Goal: Task Accomplishment & Management: Use online tool/utility

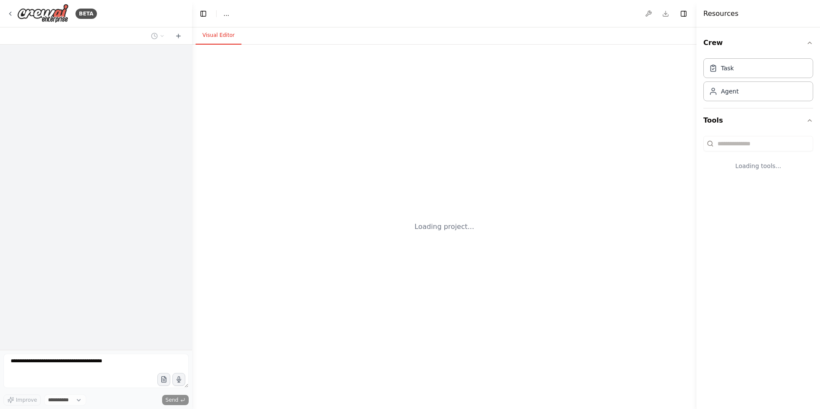
select select "****"
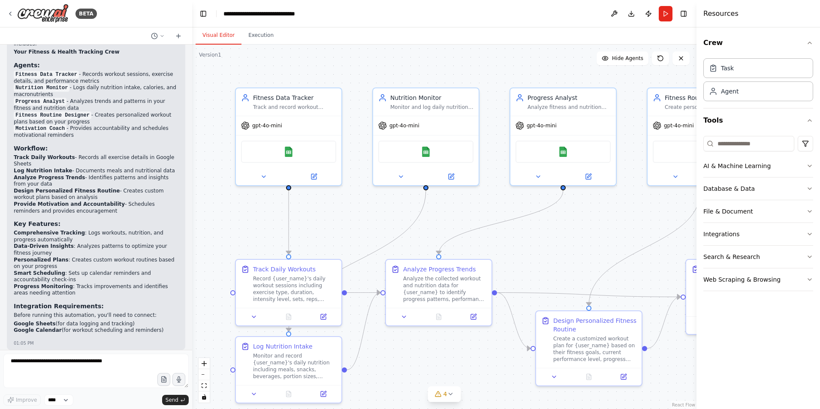
scroll to position [948, 0]
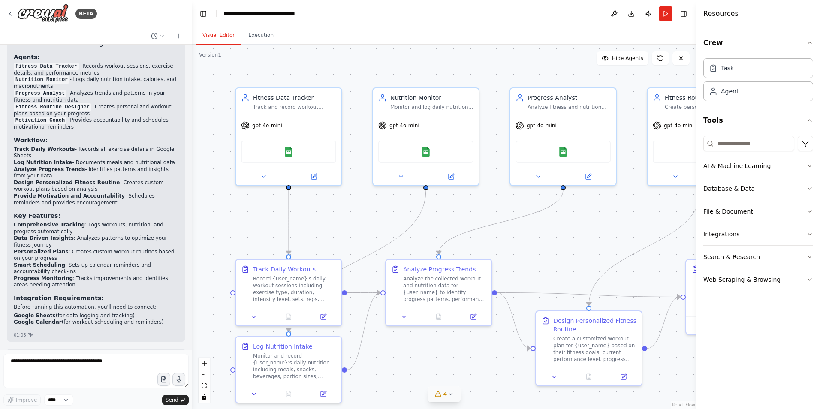
click at [439, 400] on button "4" at bounding box center [444, 395] width 33 height 16
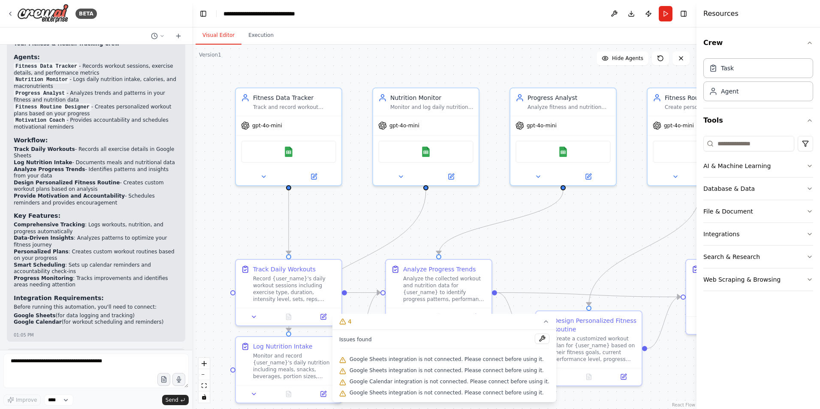
click at [449, 361] on span "Google Sheets integration is not connected. Please connect before using it." at bounding box center [447, 359] width 194 height 7
click at [535, 339] on button at bounding box center [542, 339] width 15 height 10
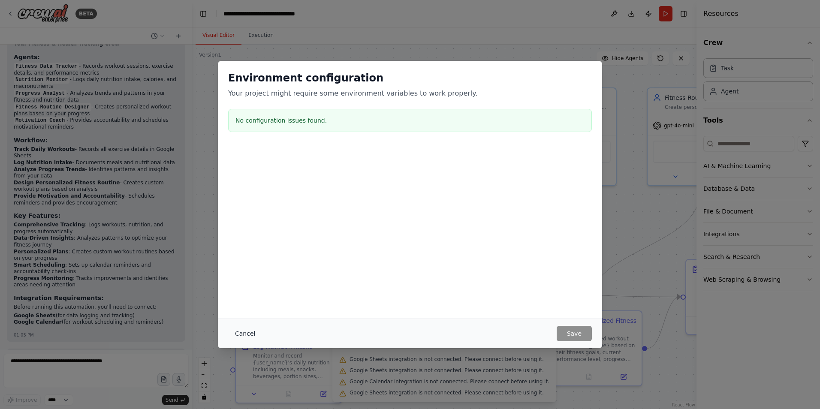
click at [246, 334] on button "Cancel" at bounding box center [245, 333] width 34 height 15
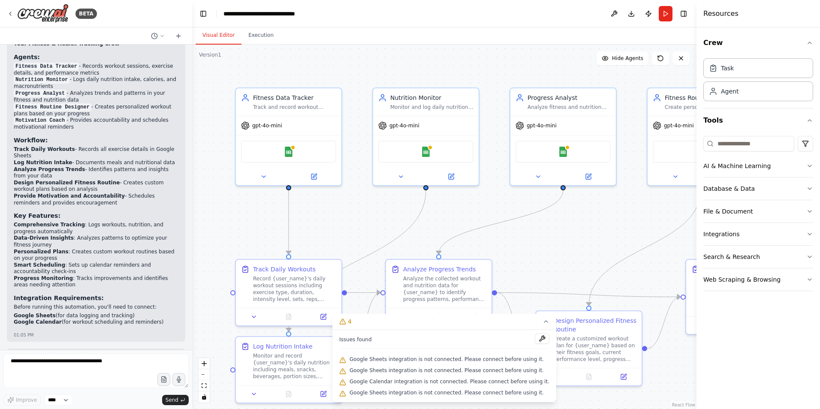
click at [387, 371] on span "Google Sheets integration is not connected. Please connect before using it." at bounding box center [447, 370] width 194 height 7
click at [394, 361] on span "Google Sheets integration is not connected. Please connect before using it." at bounding box center [447, 359] width 194 height 7
click at [403, 350] on div "Issues found Google Sheets integration is not connected. Please connect before …" at bounding box center [445, 366] width 224 height 73
drag, startPoint x: 403, startPoint y: 350, endPoint x: 369, endPoint y: 343, distance: 34.3
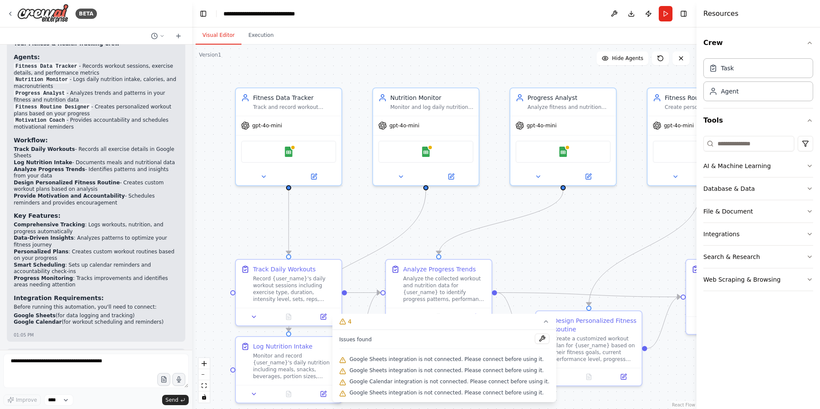
click at [369, 343] on span "Issues found" at bounding box center [355, 339] width 33 height 7
click at [492, 348] on div "Issues found" at bounding box center [444, 341] width 210 height 15
click at [517, 344] on div "Issues found" at bounding box center [444, 341] width 210 height 15
click at [535, 340] on button at bounding box center [542, 339] width 15 height 10
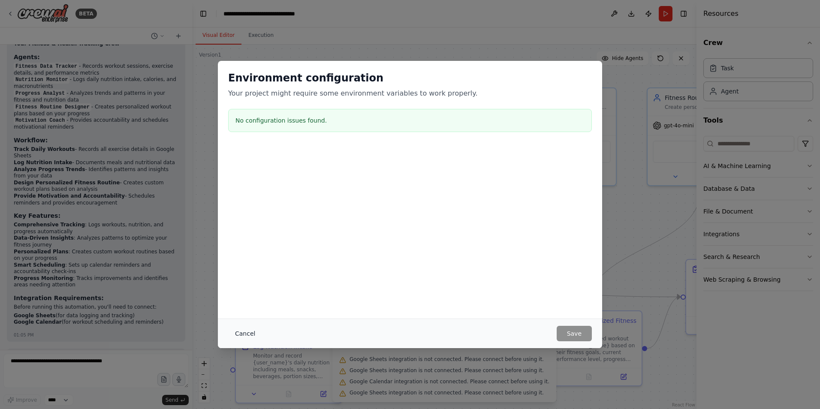
click at [242, 329] on button "Cancel" at bounding box center [245, 333] width 34 height 15
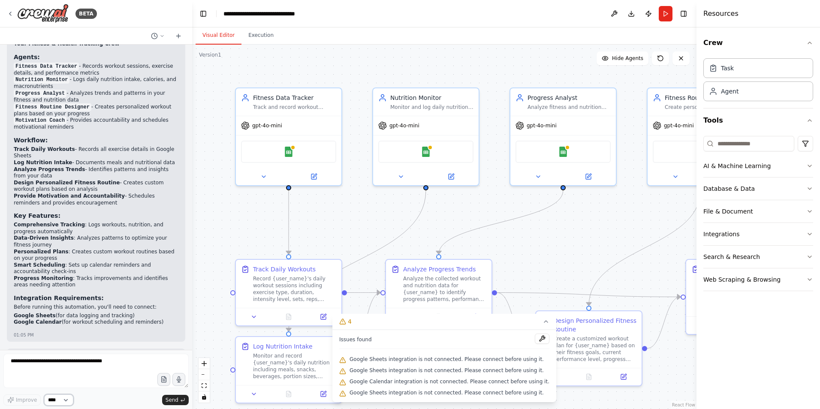
click at [71, 398] on select "****" at bounding box center [58, 400] width 29 height 11
click at [254, 36] on button "Execution" at bounding box center [261, 36] width 39 height 18
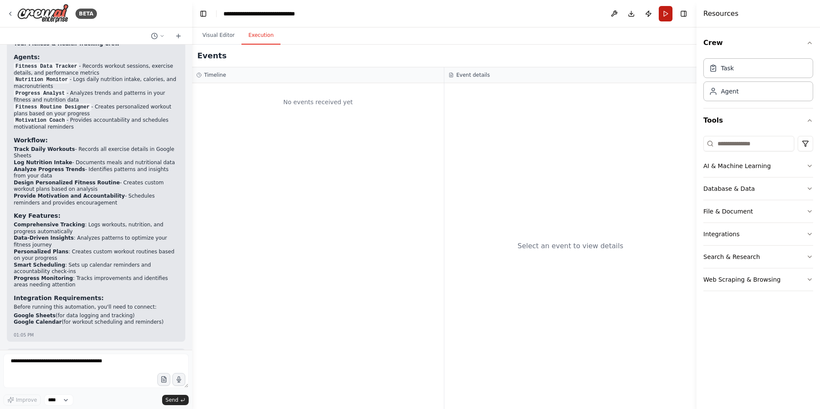
click at [664, 15] on button "Run" at bounding box center [666, 13] width 14 height 15
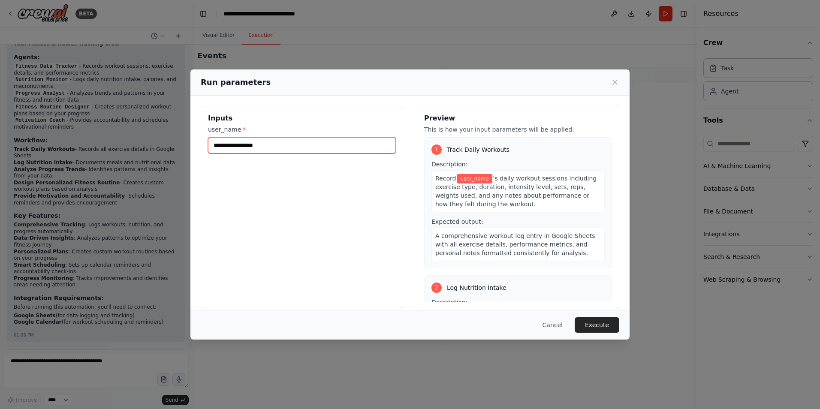
click at [245, 152] on input "user_name *" at bounding box center [302, 145] width 188 height 16
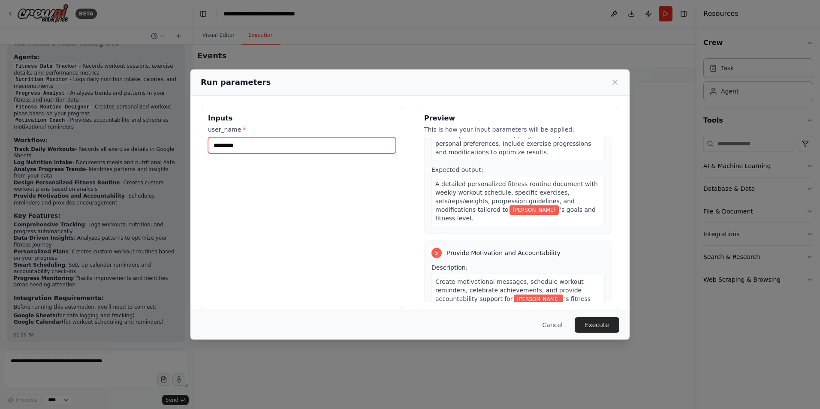
scroll to position [562, 0]
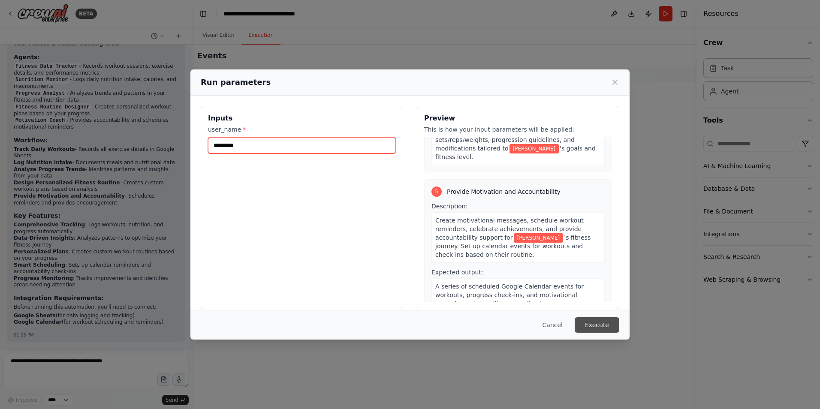
type input "*********"
click at [599, 327] on button "Execute" at bounding box center [597, 325] width 45 height 15
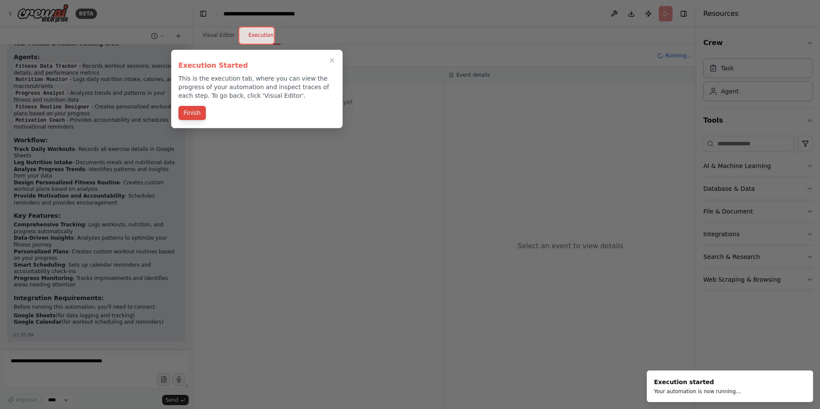
click at [183, 111] on button "Finish" at bounding box center [192, 113] width 27 height 14
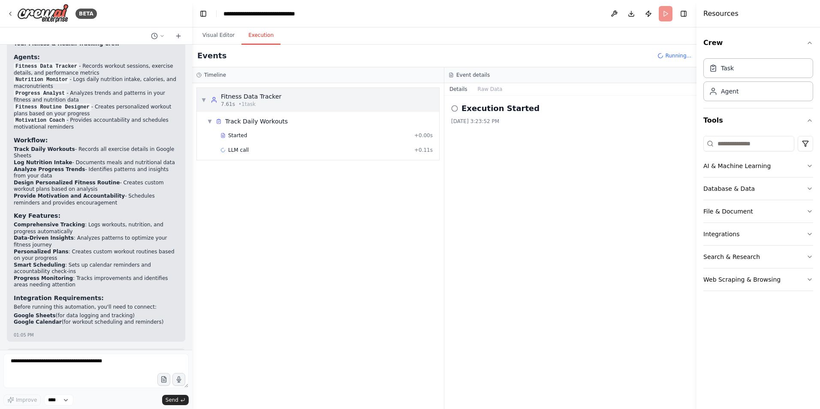
click at [236, 109] on div "▼ Fitness Data Tracker 7.61s • 1 task" at bounding box center [318, 100] width 242 height 24
click at [233, 109] on div "▶ Fitness Data Tracker 7.61s • 1 task" at bounding box center [318, 100] width 242 height 24
click at [231, 121] on div "Track Daily Workouts" at bounding box center [256, 121] width 63 height 9
drag, startPoint x: 231, startPoint y: 121, endPoint x: 234, endPoint y: 135, distance: 13.6
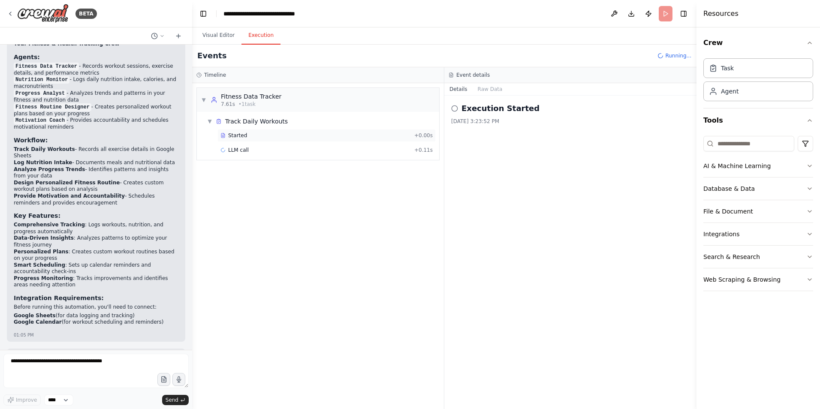
click at [234, 135] on span "Started" at bounding box center [237, 135] width 19 height 7
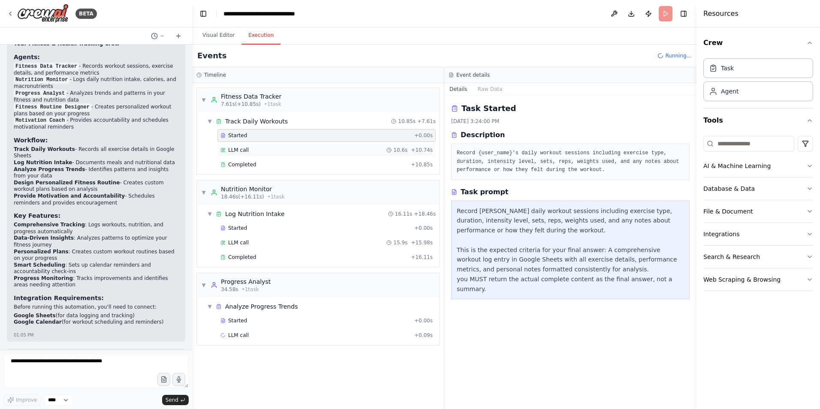
click at [246, 152] on span "LLM call" at bounding box center [238, 150] width 21 height 7
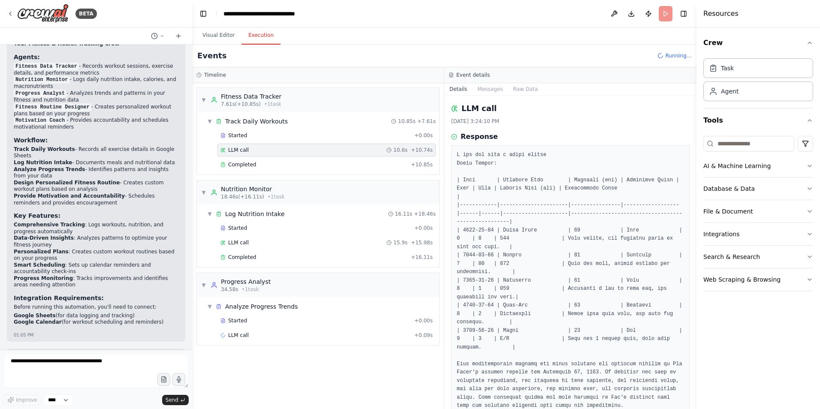
scroll to position [39, 0]
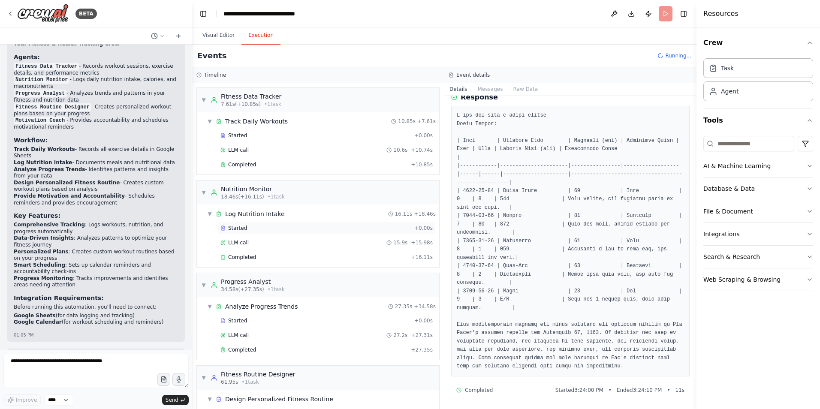
click at [259, 224] on div "Started + 0.00s" at bounding box center [327, 228] width 218 height 13
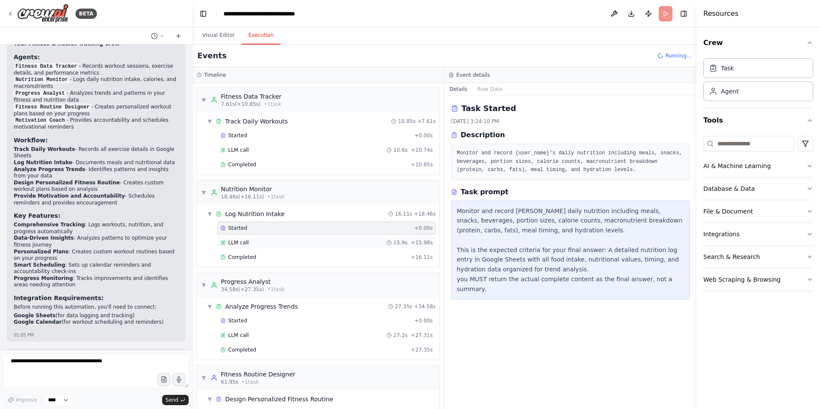
click at [255, 242] on div "LLM call 15.9s + 15.98s" at bounding box center [327, 242] width 212 height 7
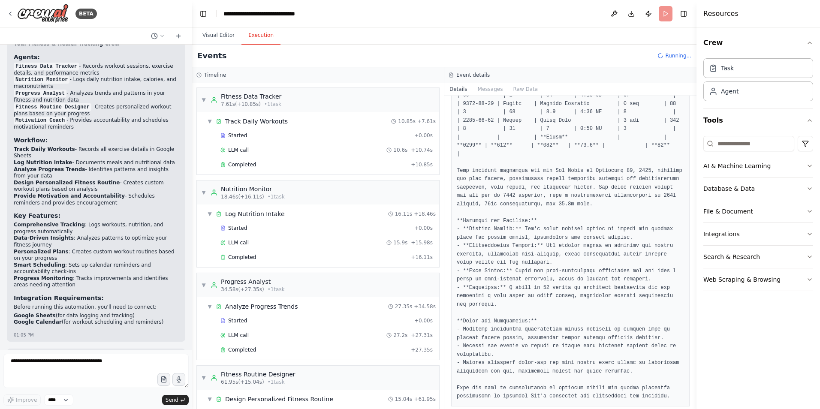
scroll to position [282, 0]
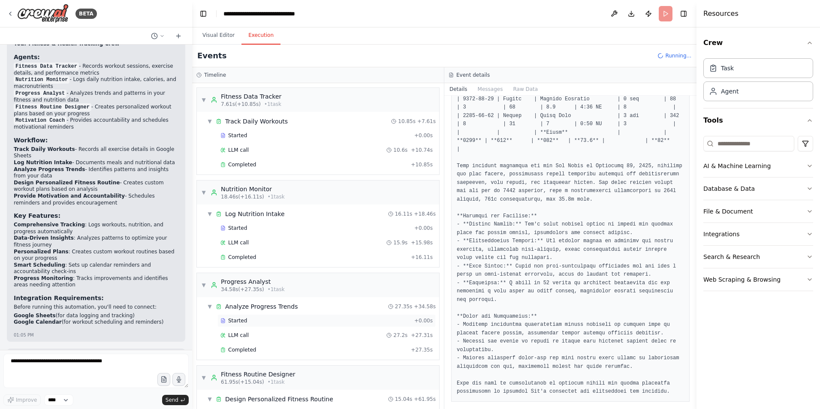
click at [239, 317] on div "Started + 0.00s" at bounding box center [327, 321] width 218 height 13
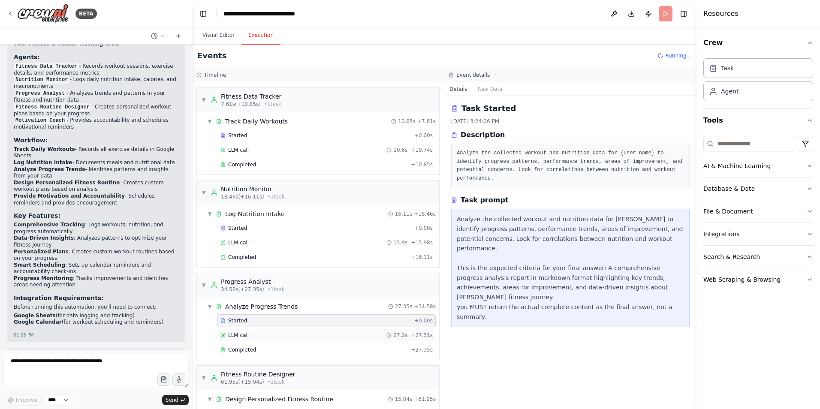
click at [241, 336] on span "LLM call" at bounding box center [238, 335] width 21 height 7
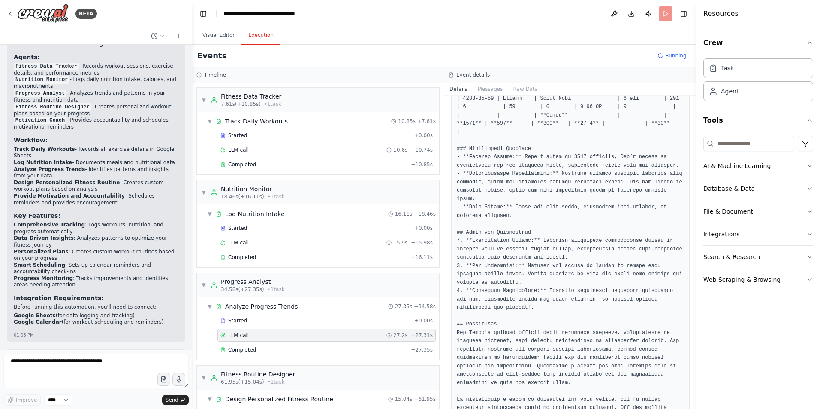
scroll to position [642, 0]
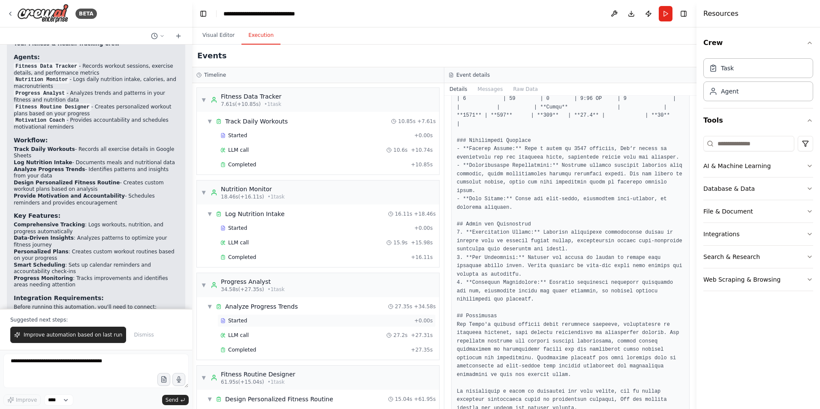
click at [256, 325] on div "Started + 0.00s" at bounding box center [327, 321] width 218 height 13
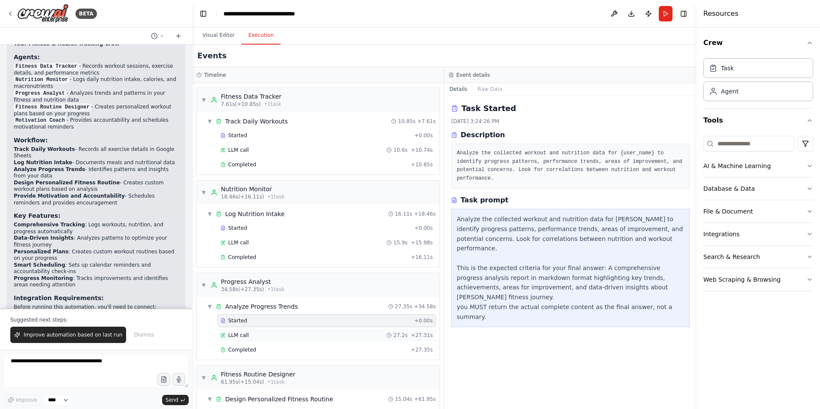
click at [248, 336] on div "LLM call 27.2s + 27.31s" at bounding box center [327, 335] width 212 height 7
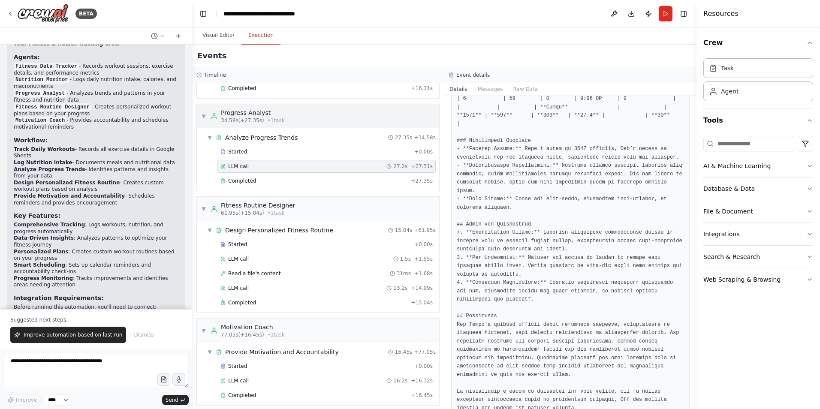
scroll to position [172, 0]
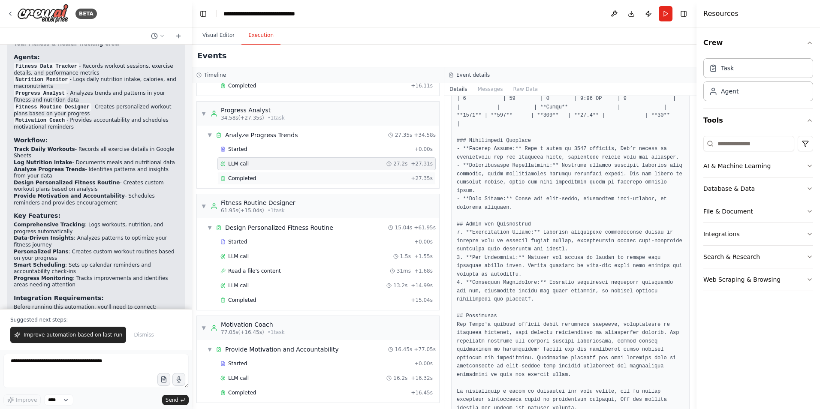
click at [250, 179] on span "Completed" at bounding box center [242, 178] width 28 height 7
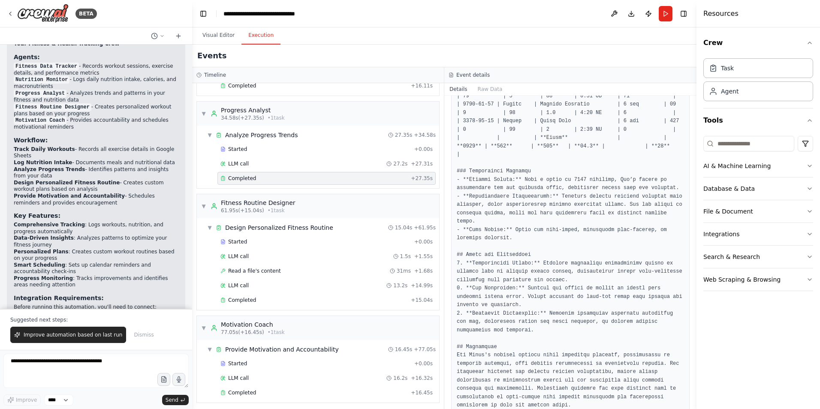
scroll to position [653, 0]
click at [245, 239] on div "Started" at bounding box center [316, 242] width 191 height 7
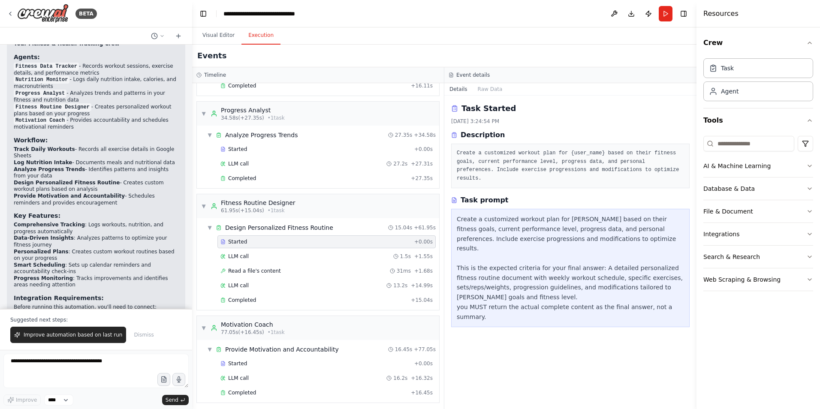
scroll to position [0, 0]
click at [250, 255] on div "LLM call 1.5s + 1.55s" at bounding box center [327, 256] width 212 height 7
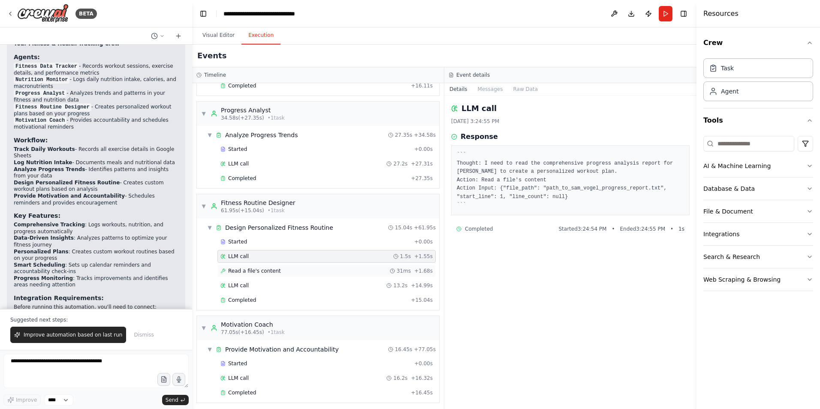
click at [265, 269] on span "Read a file's content" at bounding box center [254, 271] width 53 height 7
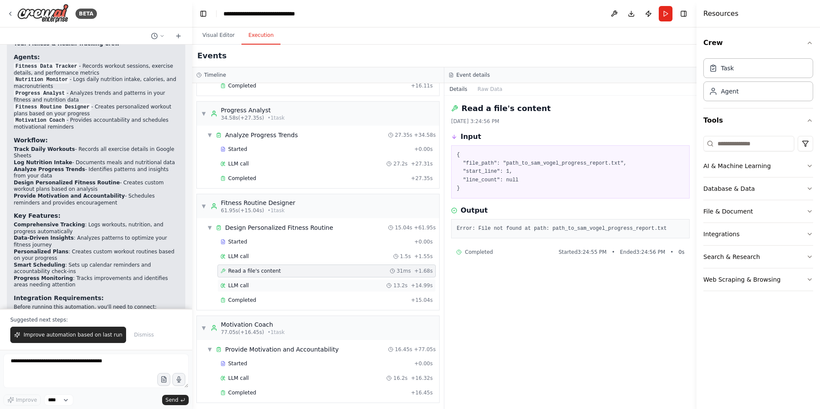
click at [259, 285] on div "LLM call 13.2s + 14.99s" at bounding box center [327, 285] width 212 height 7
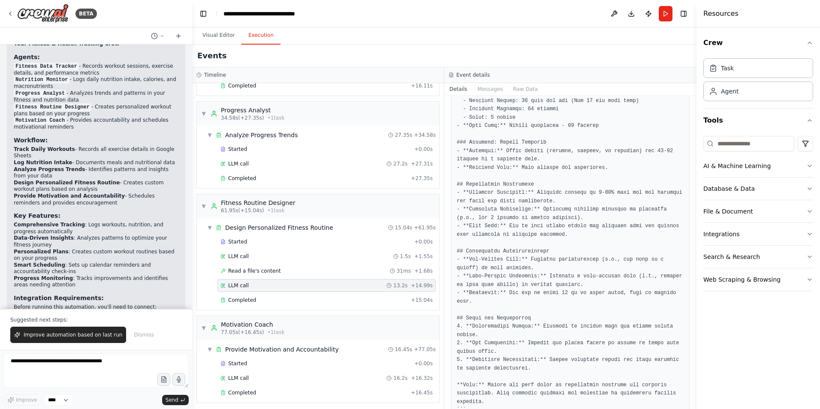
scroll to position [433, 0]
click at [264, 301] on div "Completed" at bounding box center [314, 300] width 187 height 7
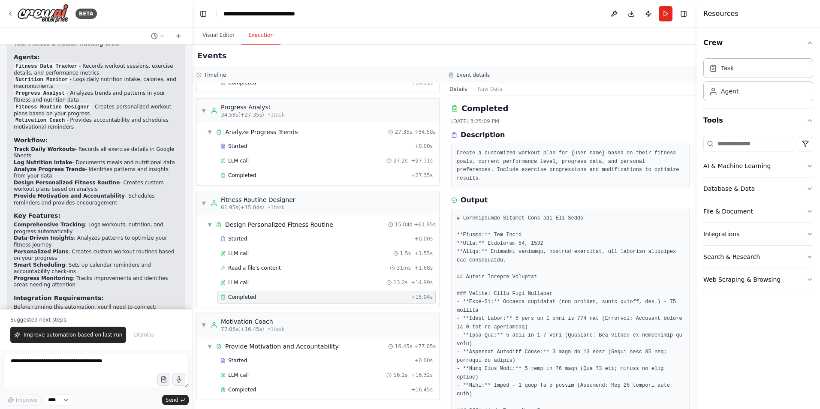
scroll to position [175, 0]
click at [260, 387] on div "Completed" at bounding box center [314, 389] width 187 height 7
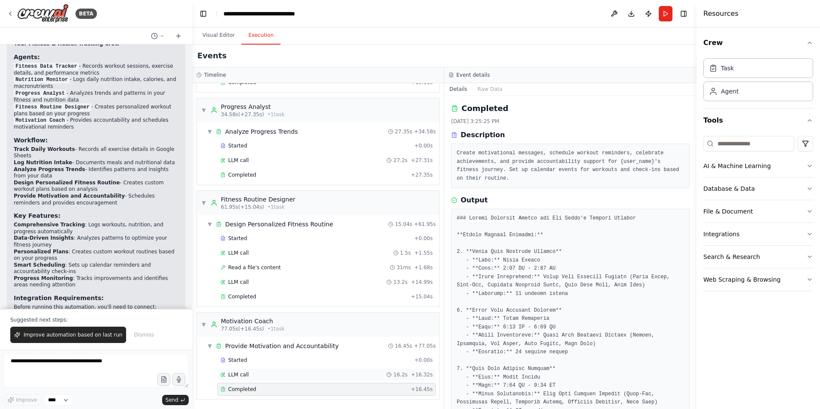
click at [251, 372] on div "LLM call 16.2s + 16.32s" at bounding box center [327, 375] width 212 height 7
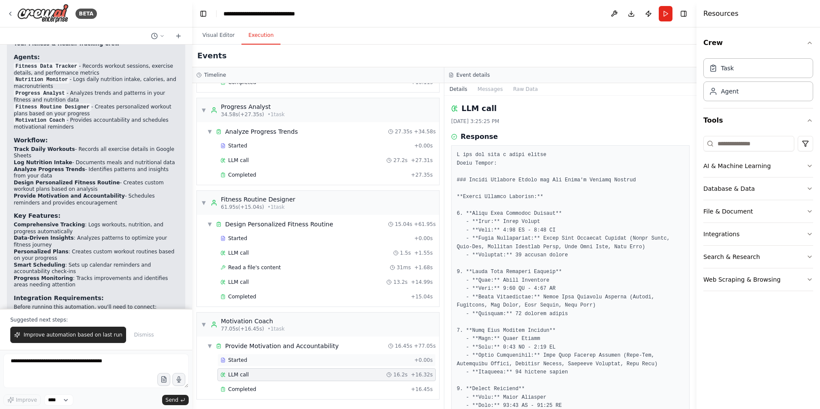
click at [256, 363] on div "Started" at bounding box center [316, 360] width 191 height 7
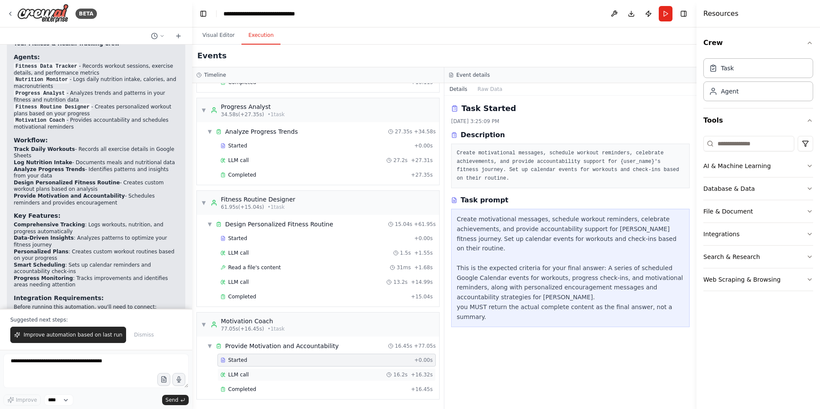
click at [255, 375] on div "LLM call 16.2s + 16.32s" at bounding box center [327, 375] width 212 height 7
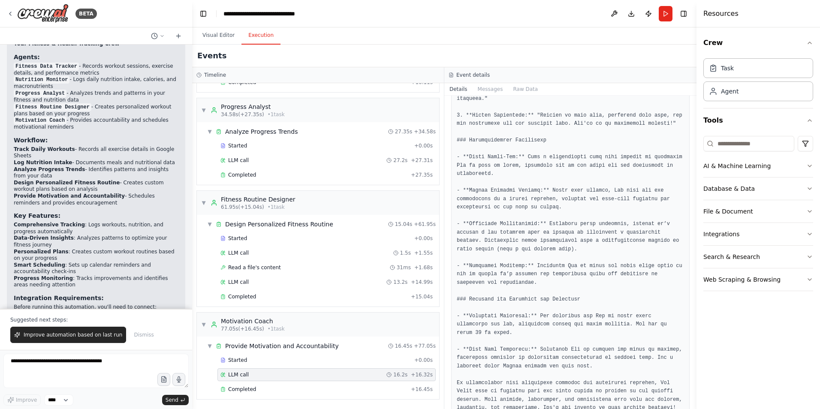
scroll to position [542, 0]
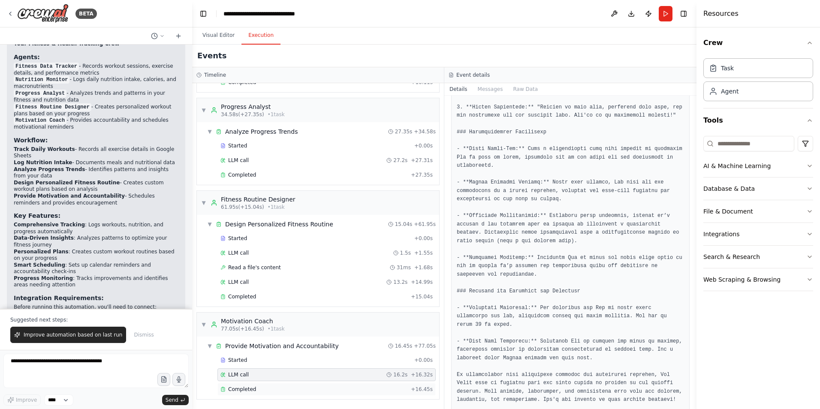
click at [258, 390] on div "Completed" at bounding box center [314, 389] width 187 height 7
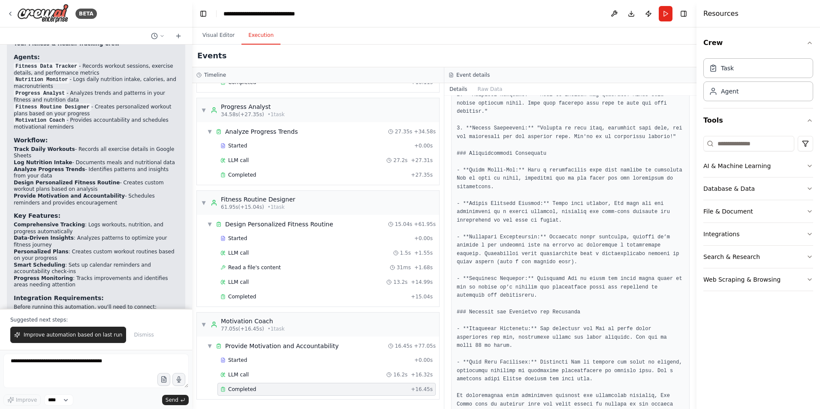
scroll to position [561, 0]
click at [54, 339] on span "Improve automation based on last run" at bounding box center [73, 335] width 99 height 7
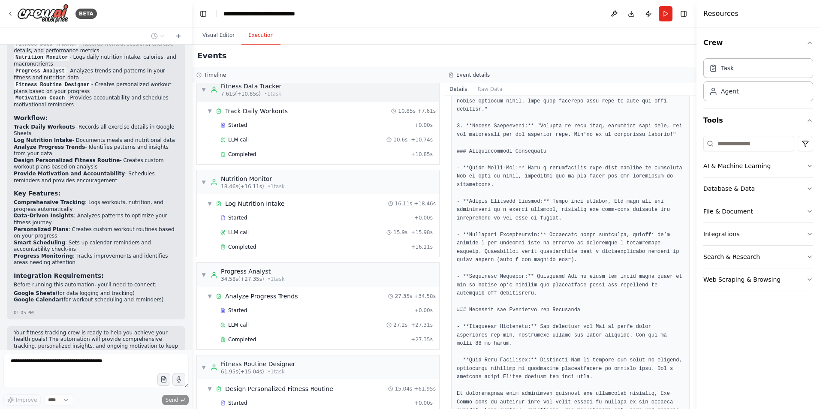
scroll to position [0, 0]
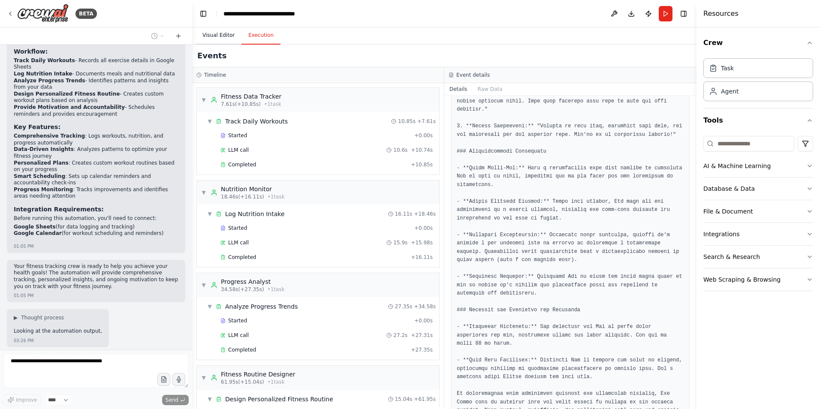
click at [211, 34] on button "Visual Editor" at bounding box center [219, 36] width 46 height 18
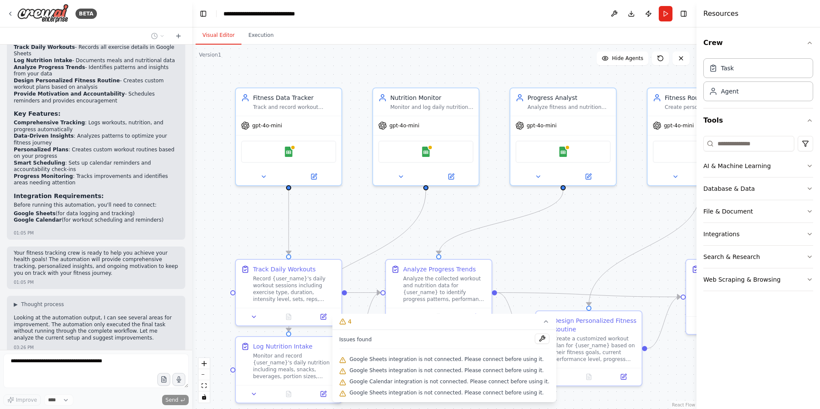
scroll to position [1057, 0]
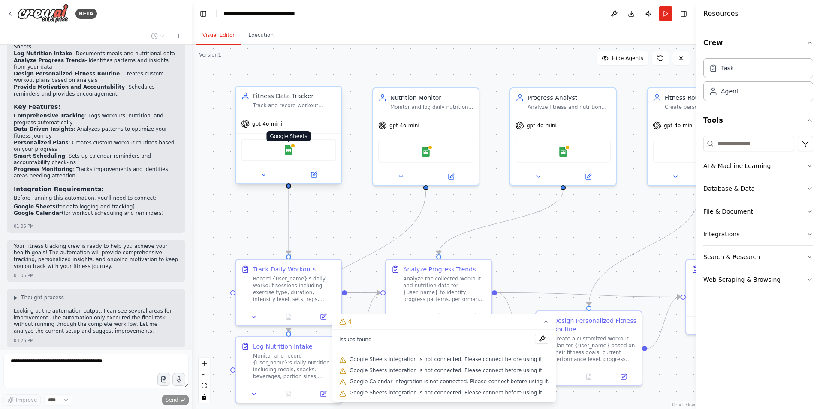
click at [290, 154] on img at bounding box center [289, 150] width 10 height 10
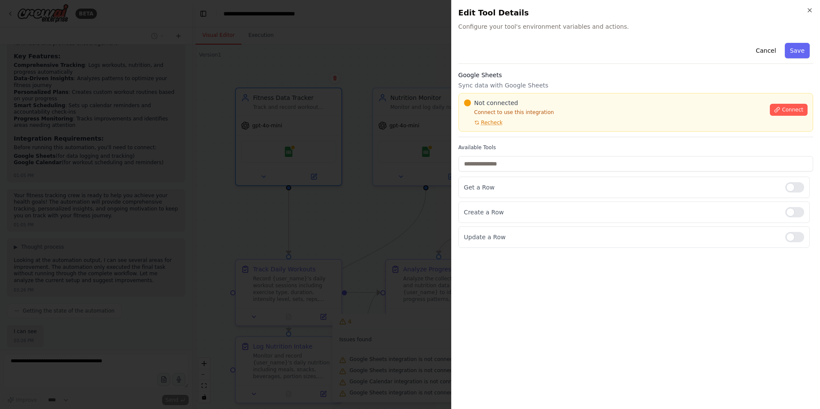
click at [390, 56] on div at bounding box center [410, 204] width 820 height 409
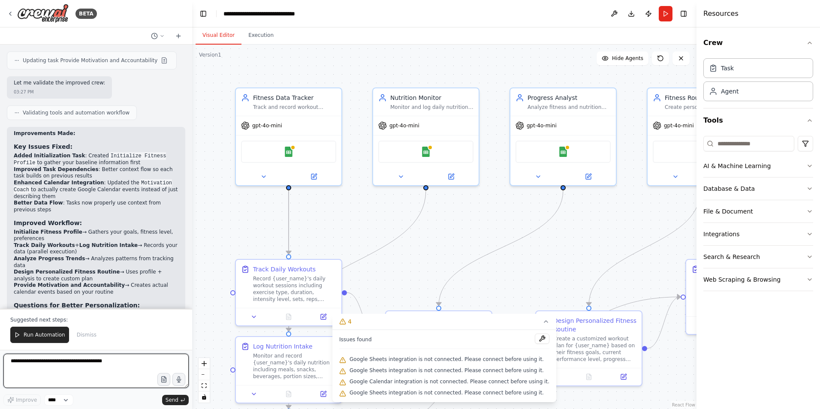
scroll to position [1655, 0]
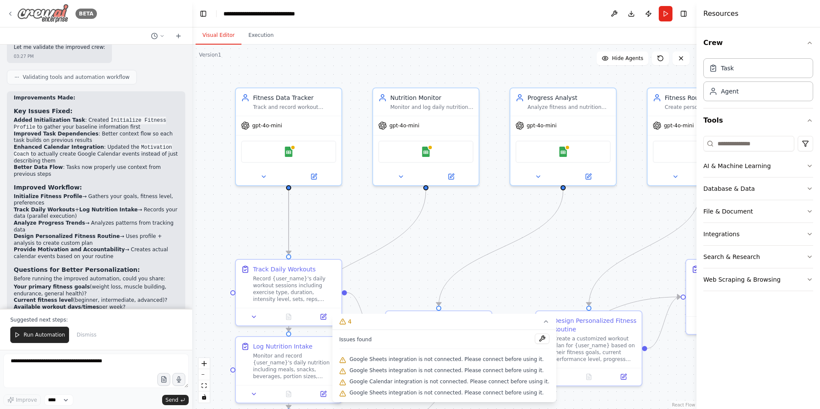
click at [51, 14] on img at bounding box center [42, 13] width 51 height 19
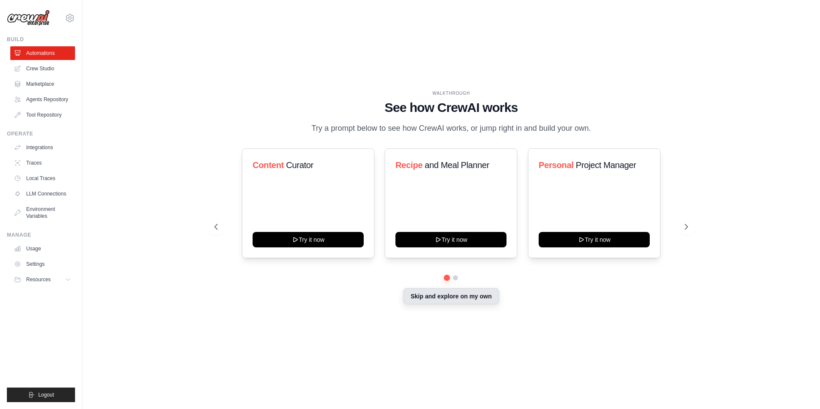
click at [449, 299] on button "Skip and explore on my own" at bounding box center [451, 296] width 96 height 16
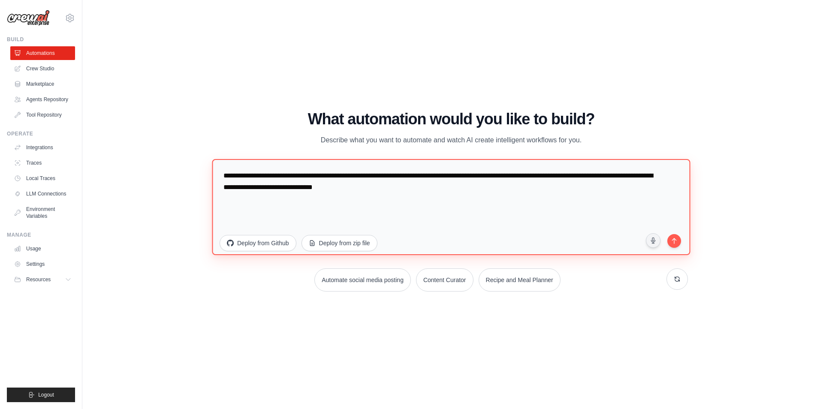
click at [295, 202] on textarea "**********" at bounding box center [451, 207] width 478 height 96
click at [381, 189] on textarea "**********" at bounding box center [451, 207] width 478 height 96
drag, startPoint x: 410, startPoint y: 188, endPoint x: 107, endPoint y: 168, distance: 303.6
click at [107, 168] on div "WALKTHROUGH See how CrewAI works Try a prompt below to see how CrewAI works, or…" at bounding box center [451, 205] width 711 height 392
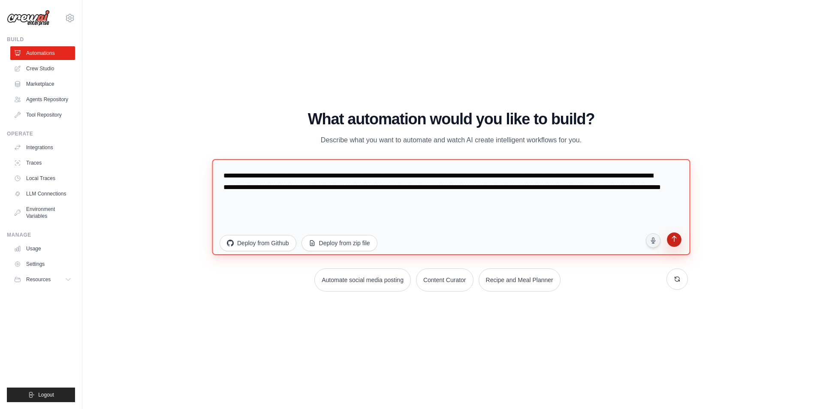
type textarea "**********"
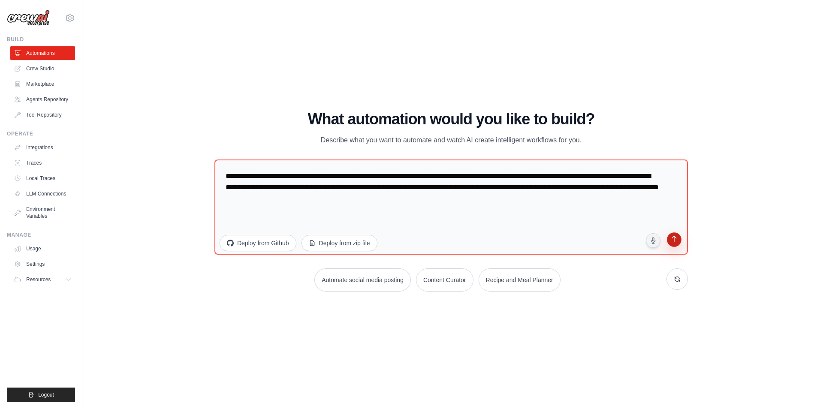
click at [668, 236] on button "submit" at bounding box center [674, 241] width 16 height 16
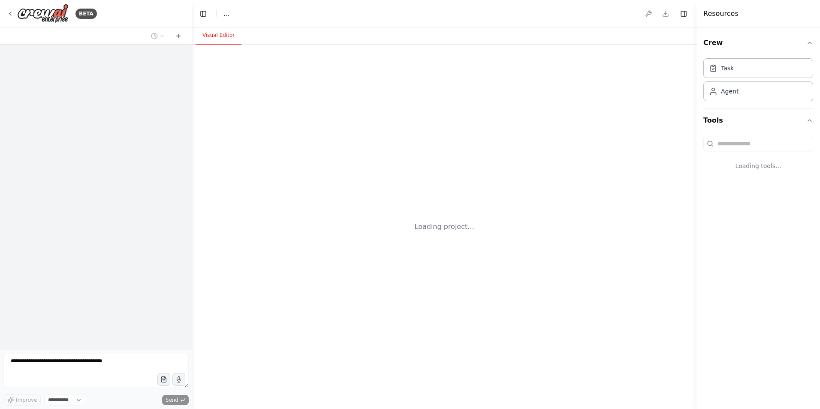
select select "****"
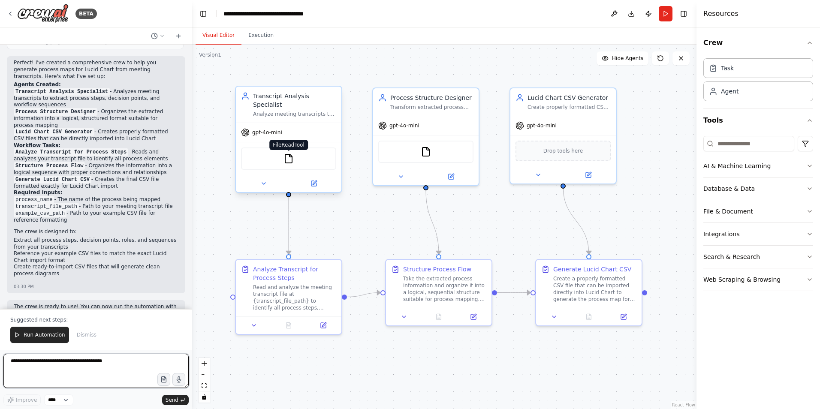
scroll to position [754, 0]
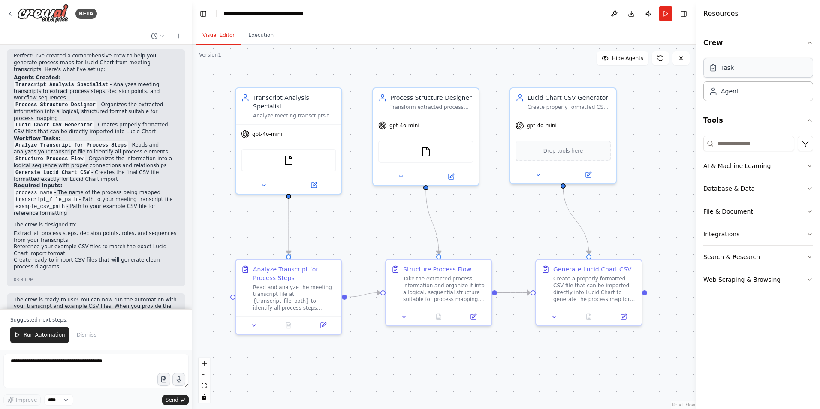
click at [726, 73] on div "Task" at bounding box center [759, 68] width 110 height 20
click at [733, 97] on div "Agent" at bounding box center [759, 91] width 110 height 20
click at [739, 76] on div "Task" at bounding box center [759, 68] width 110 height 20
click at [809, 165] on icon "button" at bounding box center [810, 166] width 7 height 7
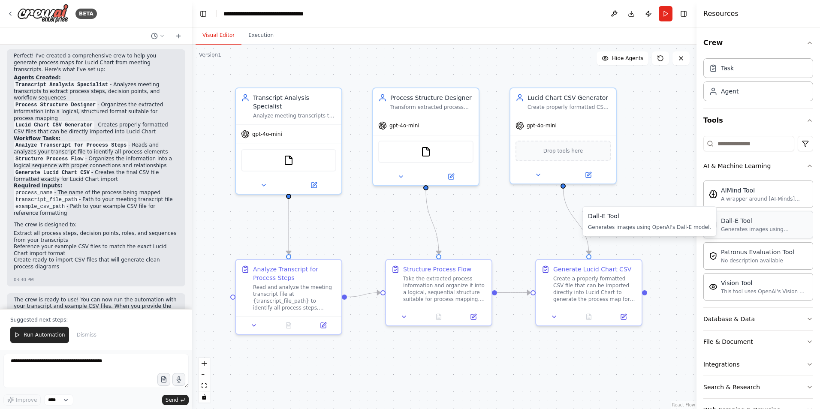
scroll to position [26, 0]
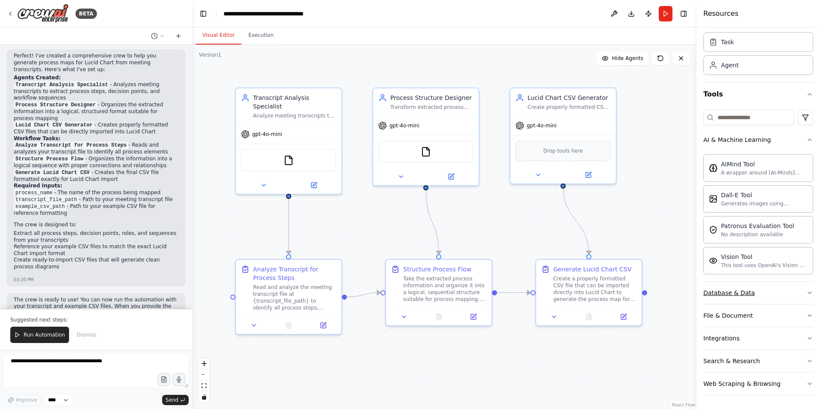
click at [806, 297] on button "Database & Data" at bounding box center [759, 293] width 110 height 22
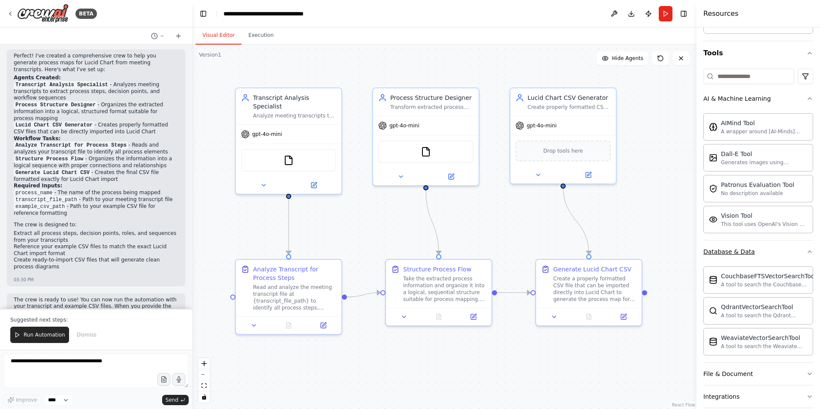
scroll to position [126, 0]
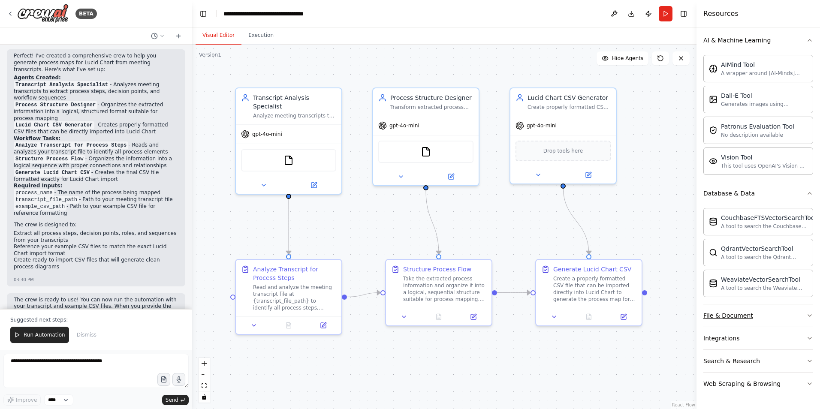
click at [807, 316] on icon "button" at bounding box center [810, 315] width 7 height 7
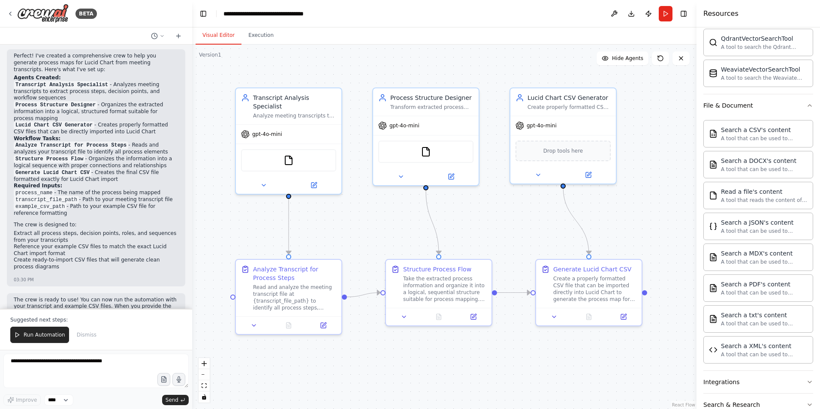
scroll to position [380, 0]
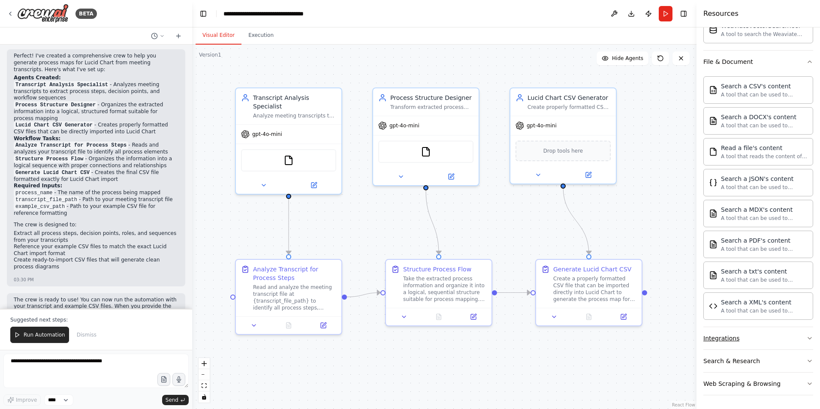
click at [762, 339] on button "Integrations" at bounding box center [759, 338] width 110 height 22
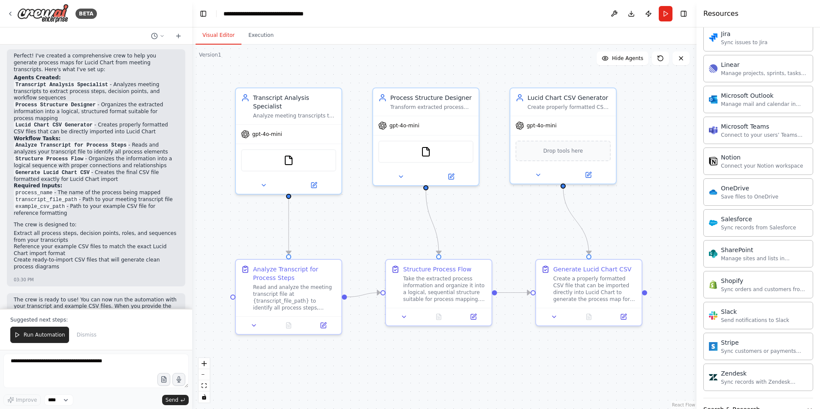
scroll to position [1066, 0]
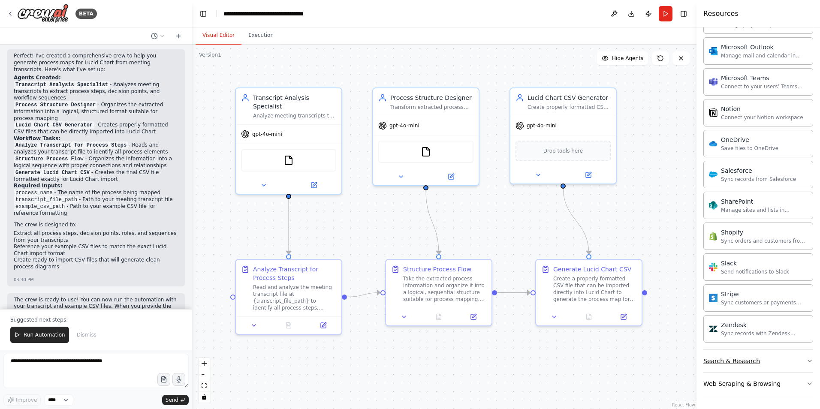
click at [745, 370] on button "Search & Research" at bounding box center [759, 361] width 110 height 22
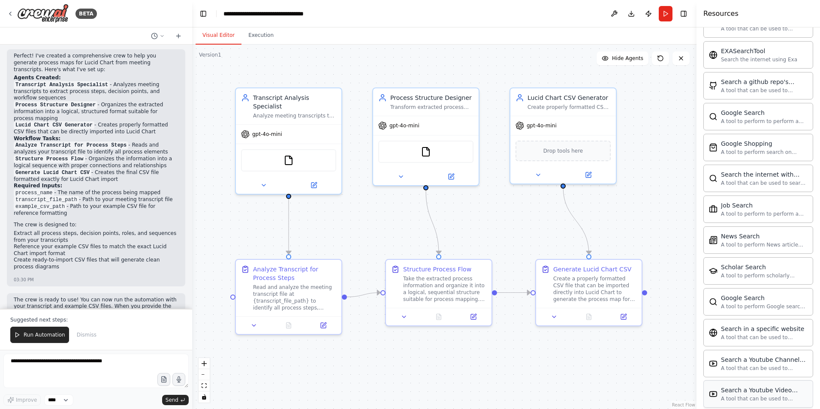
scroll to position [1506, 0]
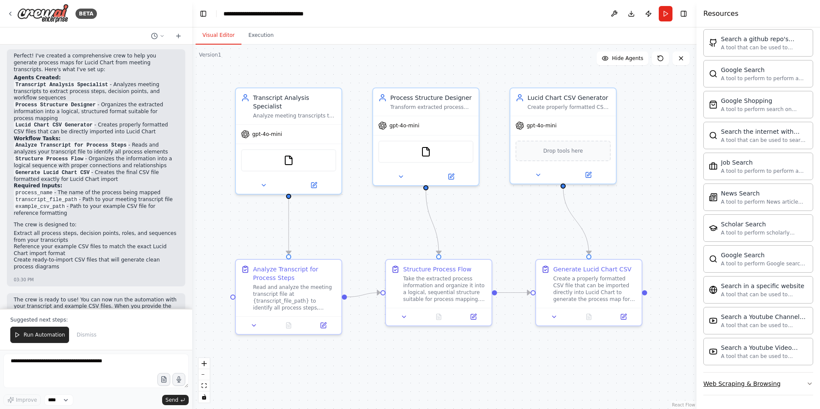
click at [742, 378] on button "Web Scraping & Browsing" at bounding box center [759, 384] width 110 height 22
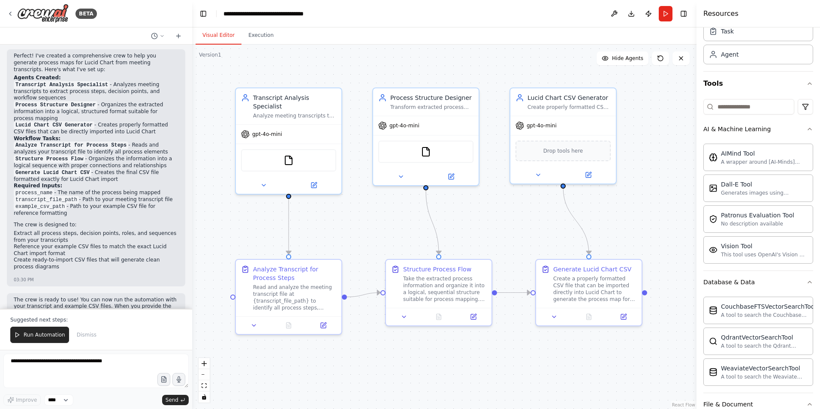
scroll to position [0, 0]
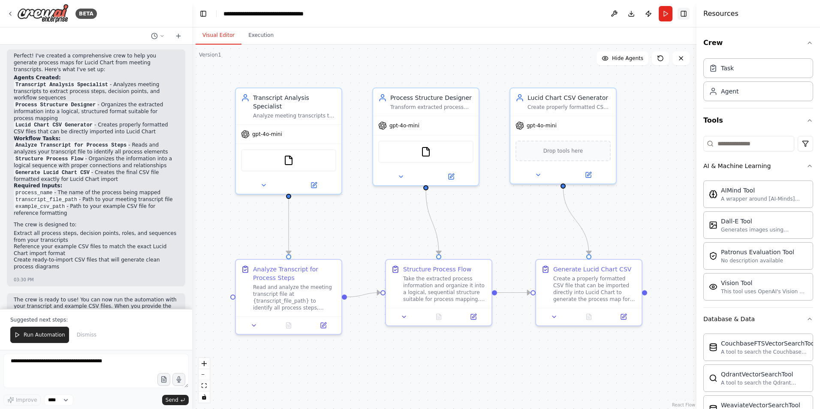
click at [683, 9] on button "Toggle Right Sidebar" at bounding box center [684, 14] width 12 height 12
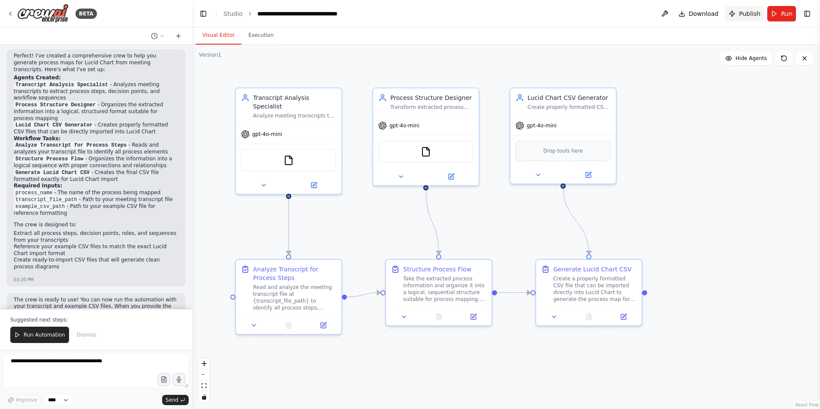
click at [743, 17] on span "Publish" at bounding box center [749, 13] width 21 height 9
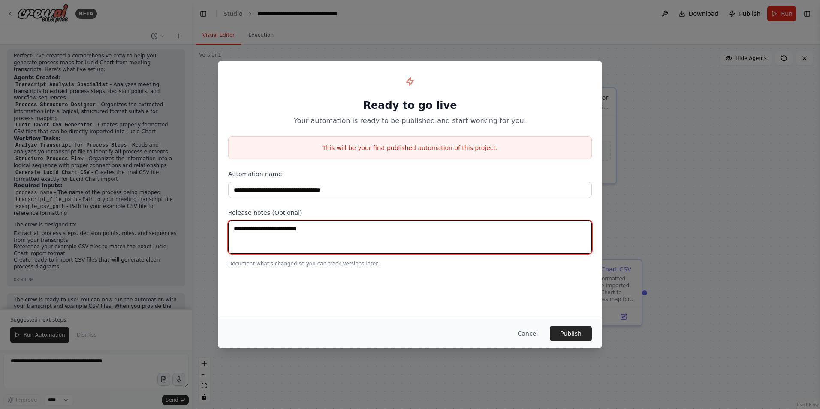
click at [301, 236] on textarea at bounding box center [410, 237] width 364 height 33
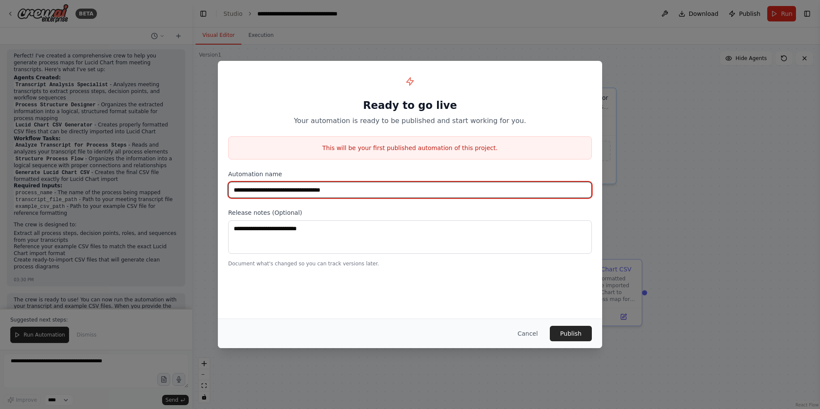
click at [303, 188] on input "**********" at bounding box center [410, 190] width 364 height 16
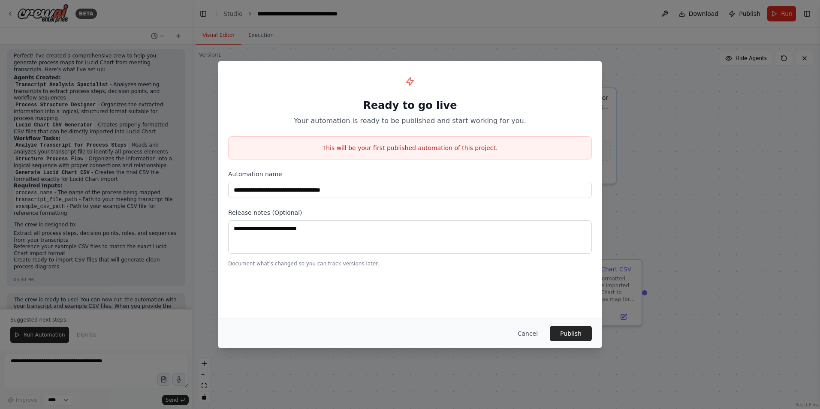
click at [404, 154] on div "This will be your first published automation of this project." at bounding box center [410, 147] width 364 height 23
click at [576, 335] on button "Publish" at bounding box center [571, 333] width 42 height 15
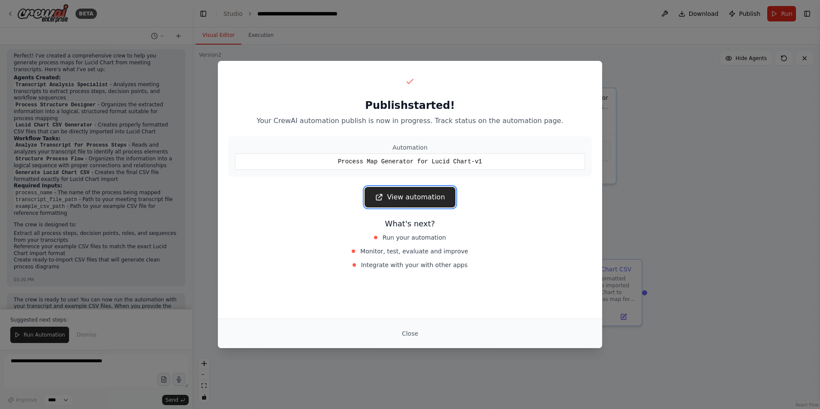
click at [400, 198] on link "View automation" at bounding box center [410, 197] width 91 height 21
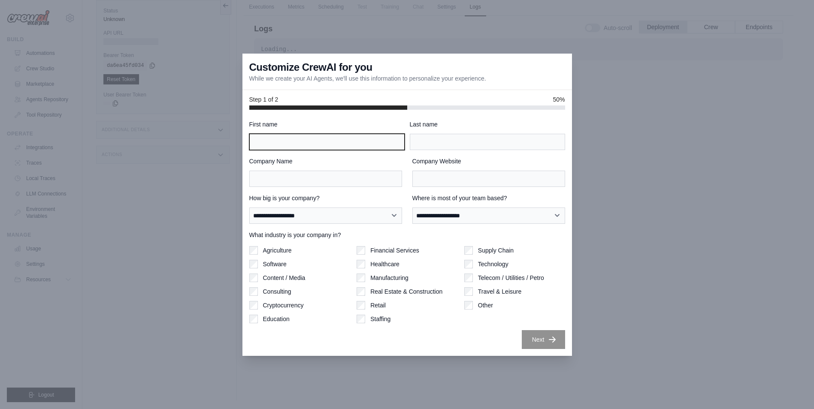
drag, startPoint x: 0, startPoint y: 0, endPoint x: 371, endPoint y: 142, distance: 396.9
click at [371, 142] on input "First name" at bounding box center [326, 142] width 155 height 16
type input "***"
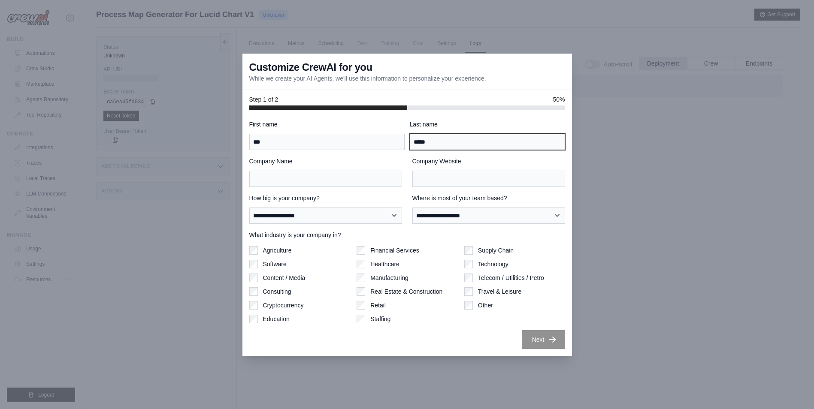
type input "*****"
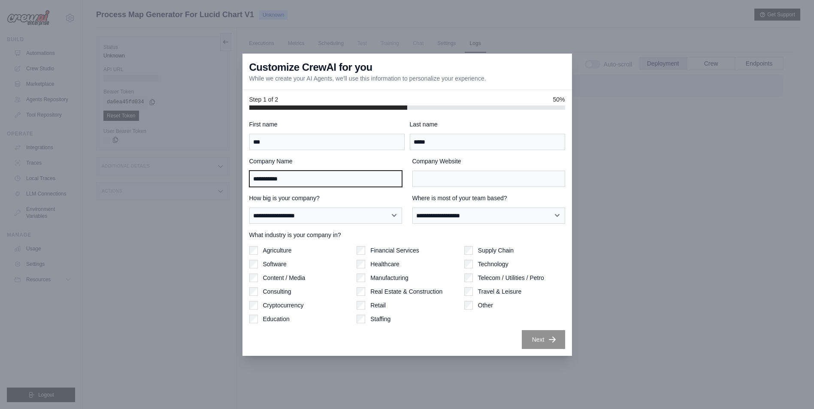
type input "**********"
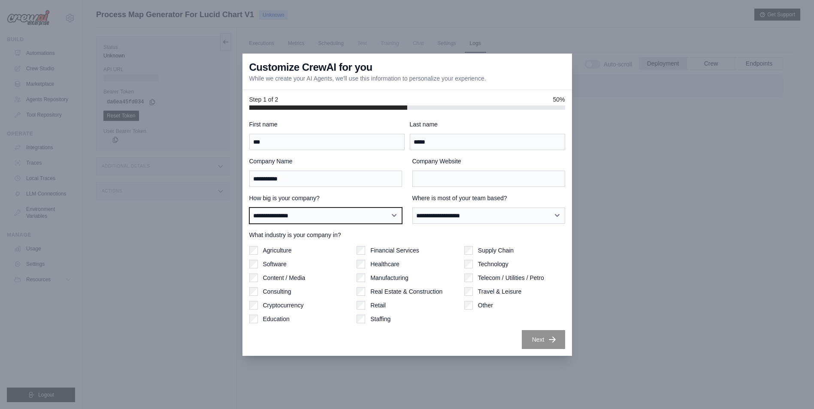
select select "**********"
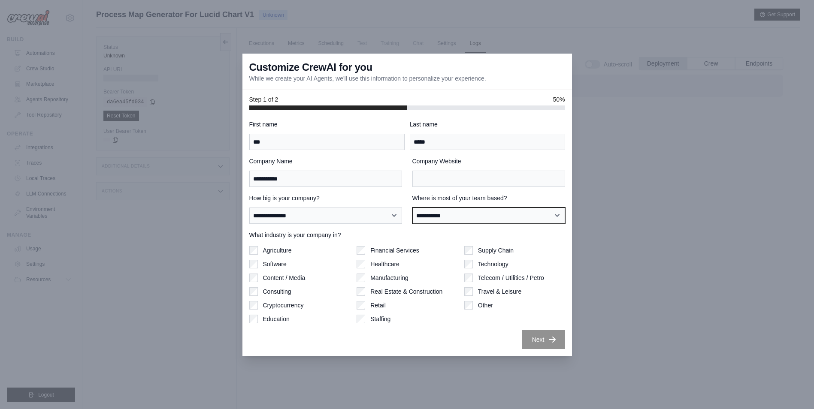
select select "**********"
click at [284, 294] on label "Consulting" at bounding box center [277, 292] width 28 height 9
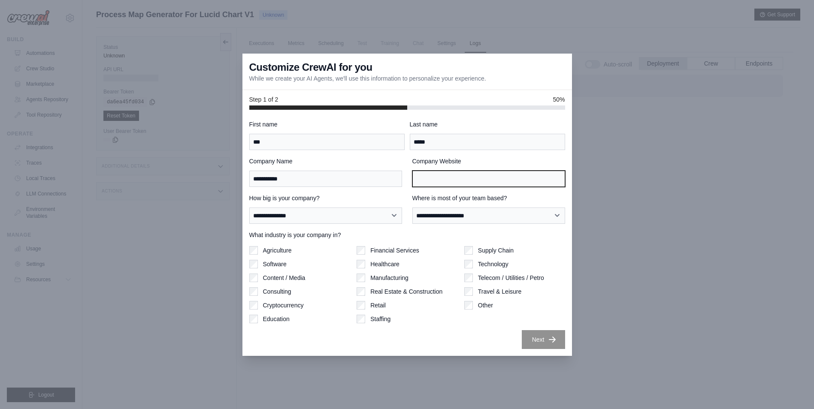
click at [434, 180] on input "Company Website" at bounding box center [488, 179] width 153 height 16
type input "**********"
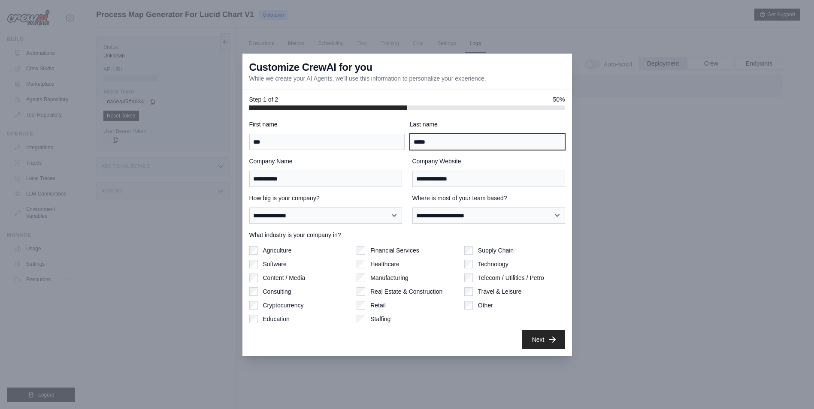
click at [491, 144] on input "*****" at bounding box center [487, 142] width 155 height 16
click at [545, 344] on button "Next" at bounding box center [543, 339] width 43 height 19
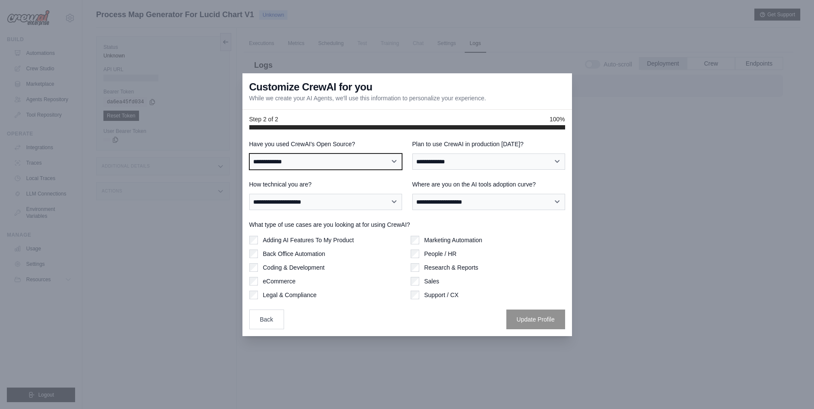
click at [287, 157] on select "**********" at bounding box center [325, 162] width 153 height 16
select select "**"
click at [249, 154] on select "**********" at bounding box center [325, 162] width 153 height 16
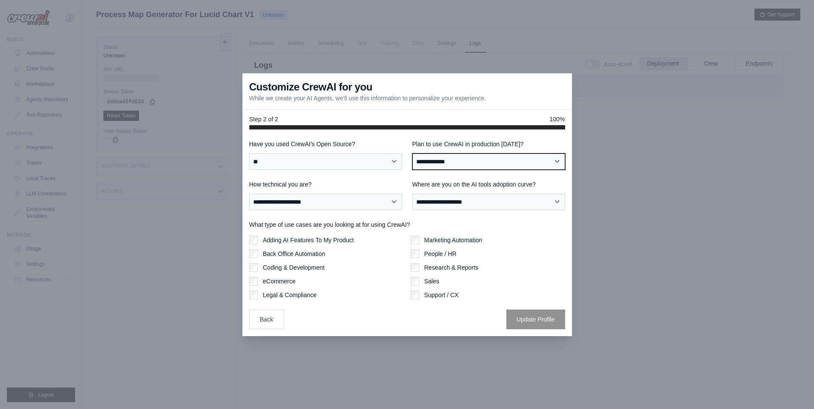
click at [426, 161] on select "**********" at bounding box center [488, 162] width 153 height 16
select select "*****"
click at [412, 154] on select "**********" at bounding box center [488, 162] width 153 height 16
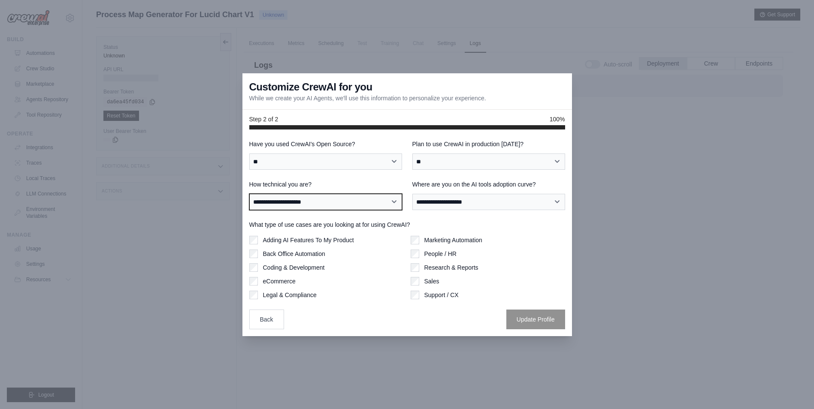
click at [354, 203] on select "**********" at bounding box center [325, 202] width 153 height 16
select select "**********"
click at [249, 194] on select "**********" at bounding box center [325, 202] width 153 height 16
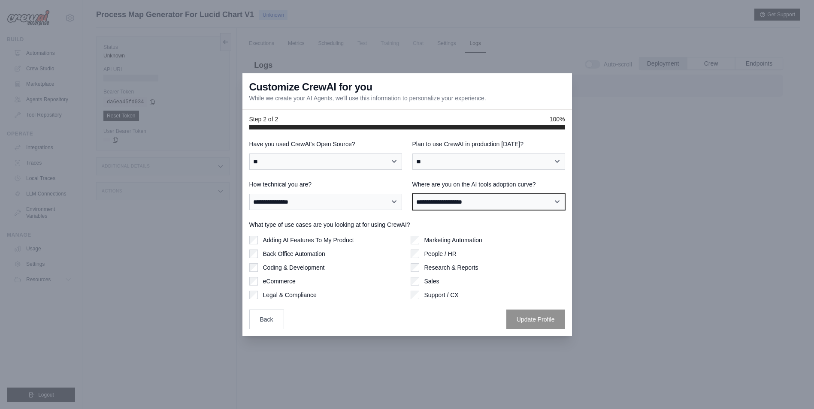
click at [474, 209] on select "**********" at bounding box center [488, 202] width 153 height 16
select select "**********"
click at [412, 194] on select "**********" at bounding box center [488, 202] width 153 height 16
click at [342, 242] on label "Adding AI Features To My Product" at bounding box center [308, 240] width 91 height 9
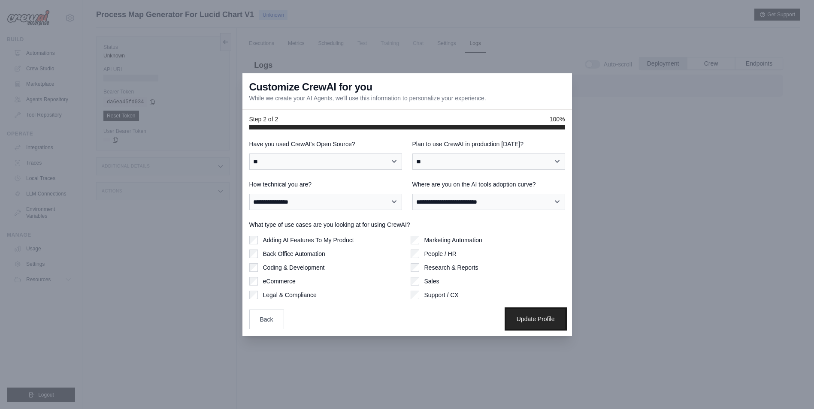
click at [528, 322] on button "Update Profile" at bounding box center [535, 319] width 59 height 20
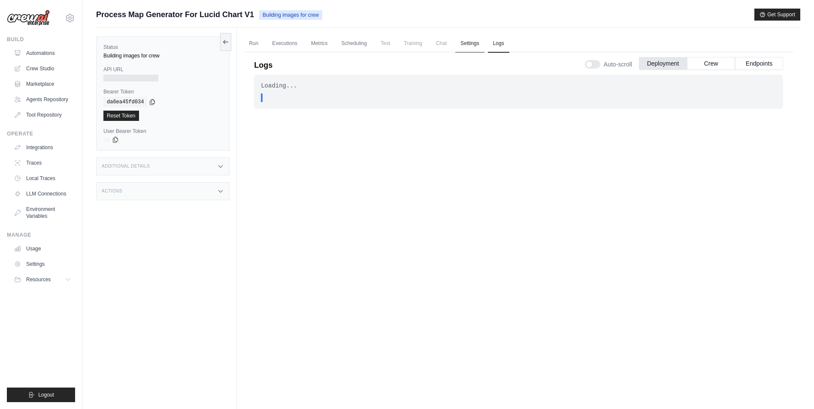
click at [466, 47] on link "Settings" at bounding box center [469, 44] width 29 height 18
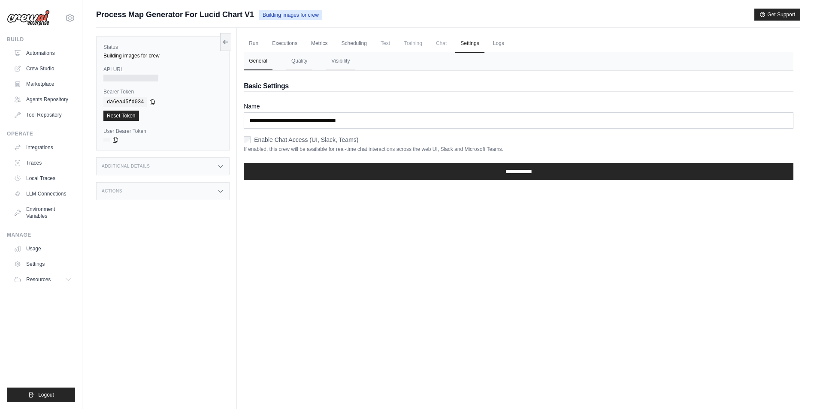
click at [446, 44] on span "Chat" at bounding box center [441, 43] width 21 height 17
click at [292, 63] on button "Quality" at bounding box center [299, 61] width 26 height 18
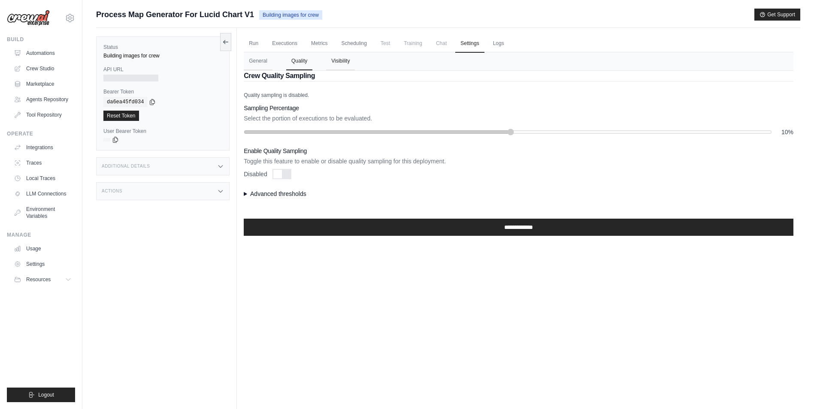
click at [332, 64] on button "Visibility" at bounding box center [340, 61] width 29 height 18
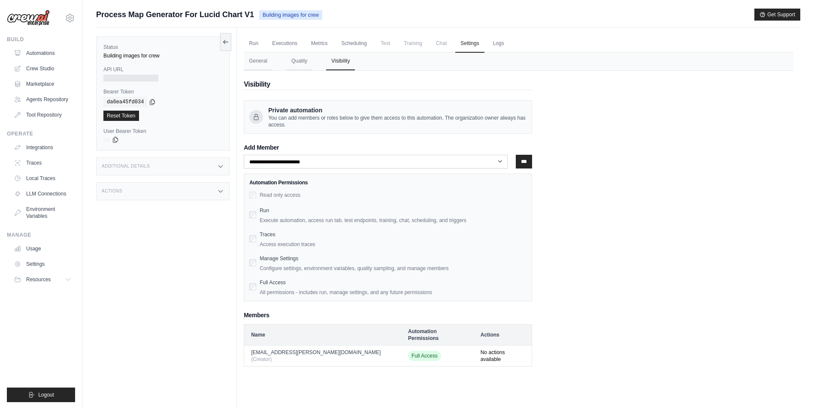
click at [182, 164] on div "Additional Details" at bounding box center [162, 166] width 133 height 18
click at [157, 250] on div "Actions" at bounding box center [162, 242] width 133 height 18
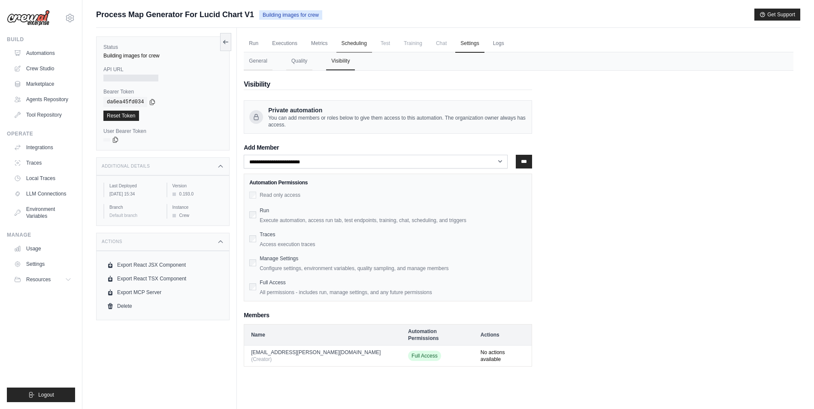
click at [351, 42] on link "Scheduling" at bounding box center [354, 44] width 36 height 18
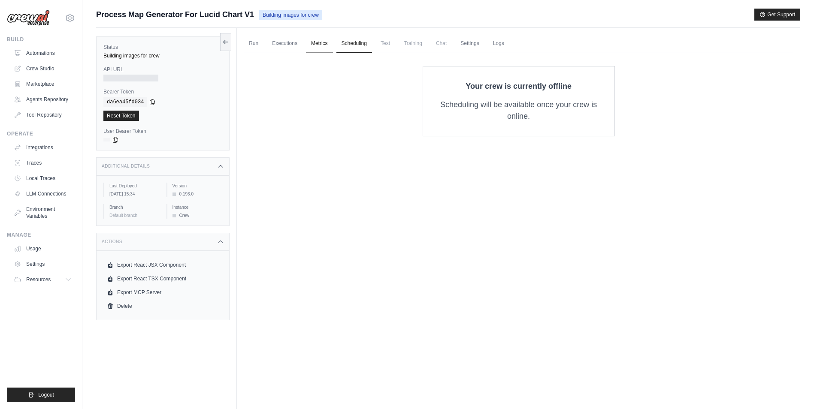
click at [321, 42] on link "Metrics" at bounding box center [319, 44] width 27 height 18
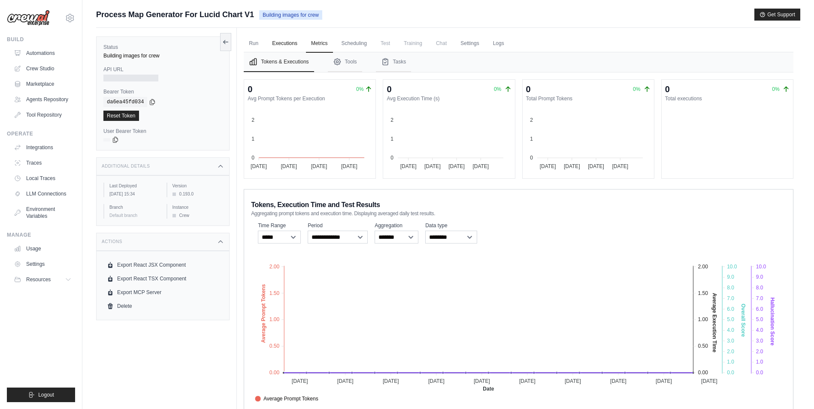
click at [291, 41] on link "Executions" at bounding box center [285, 44] width 36 height 18
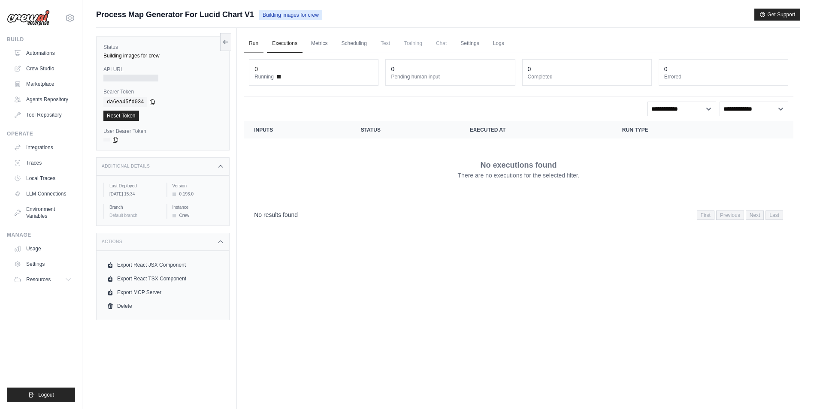
click at [257, 40] on link "Run" at bounding box center [254, 44] width 20 height 18
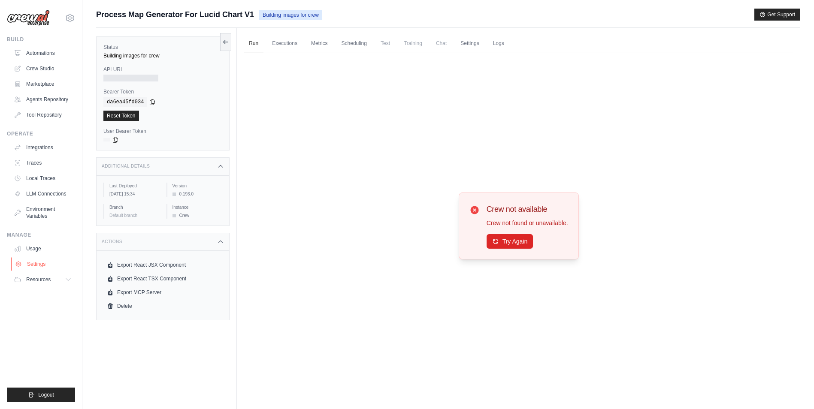
click at [28, 260] on link "Settings" at bounding box center [43, 264] width 65 height 14
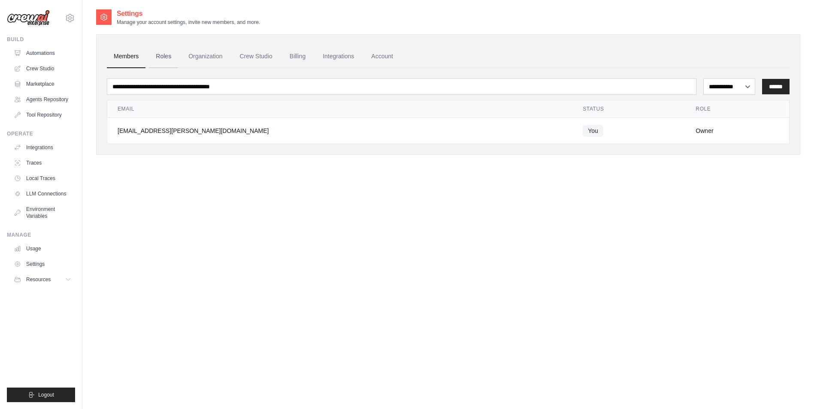
click at [160, 58] on link "Roles" at bounding box center [163, 56] width 29 height 23
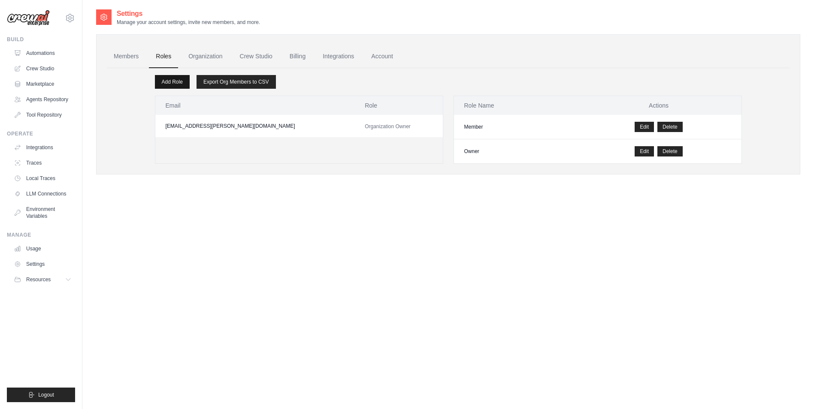
click at [179, 84] on link "Add Role" at bounding box center [172, 82] width 35 height 14
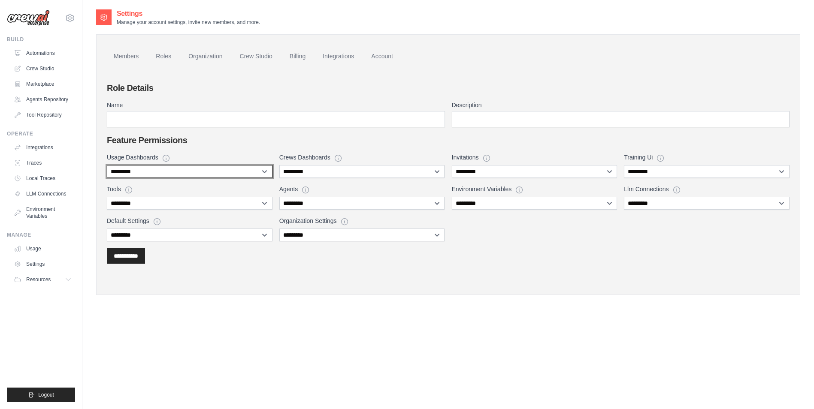
click at [197, 169] on select "**********" at bounding box center [190, 171] width 166 height 13
click at [166, 59] on link "Roles" at bounding box center [163, 56] width 29 height 23
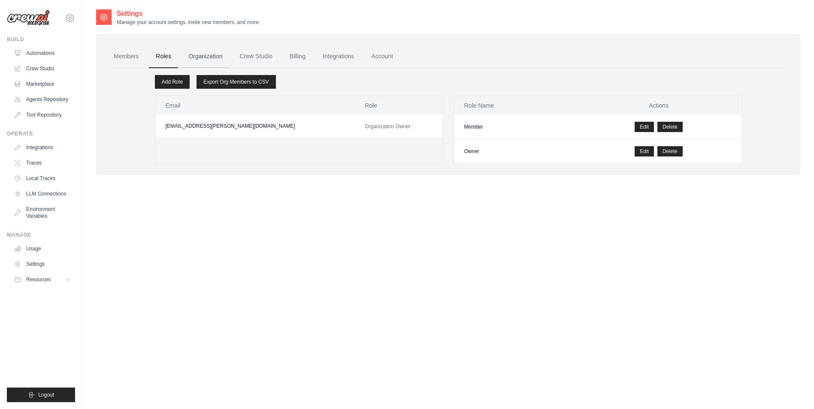
click at [211, 60] on link "Organization" at bounding box center [206, 56] width 48 height 23
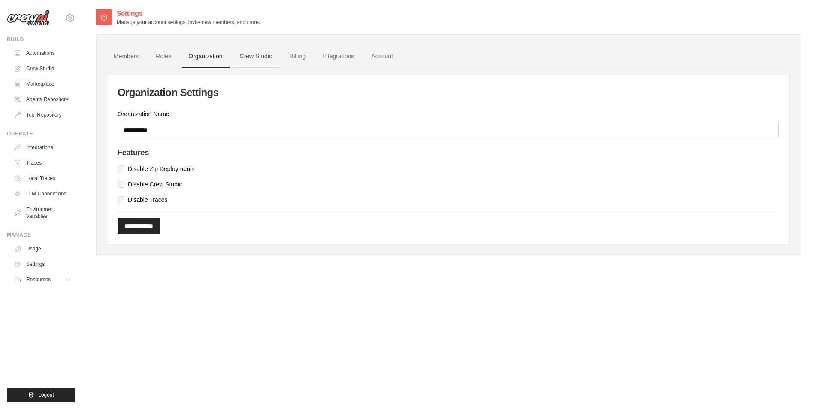
click at [249, 63] on link "Crew Studio" at bounding box center [256, 56] width 46 height 23
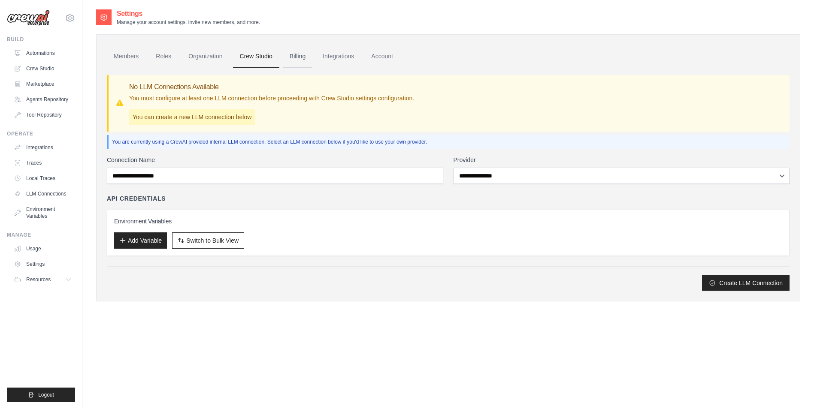
click at [292, 60] on link "Billing" at bounding box center [298, 56] width 30 height 23
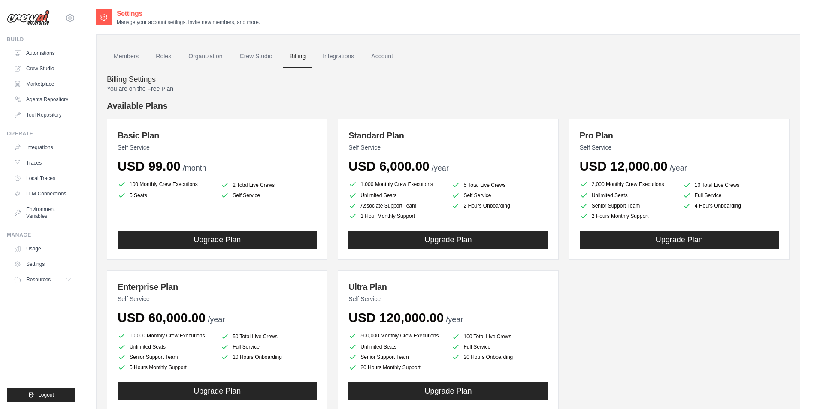
click at [328, 60] on link "Integrations" at bounding box center [338, 56] width 45 height 23
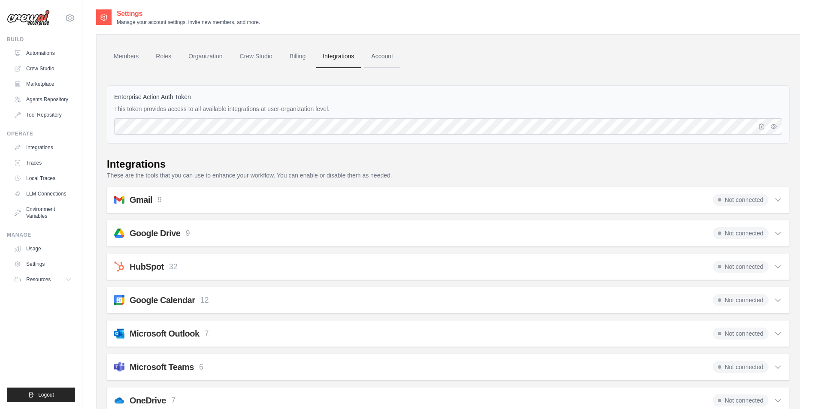
click at [374, 59] on link "Account" at bounding box center [382, 56] width 36 height 23
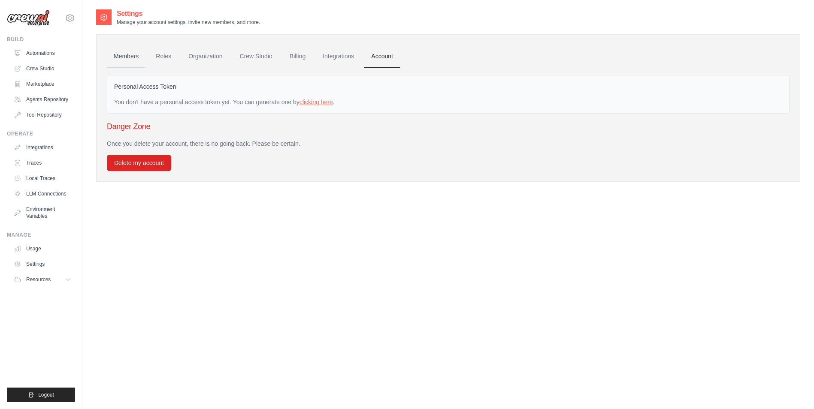
click at [133, 52] on link "Members" at bounding box center [126, 56] width 39 height 23
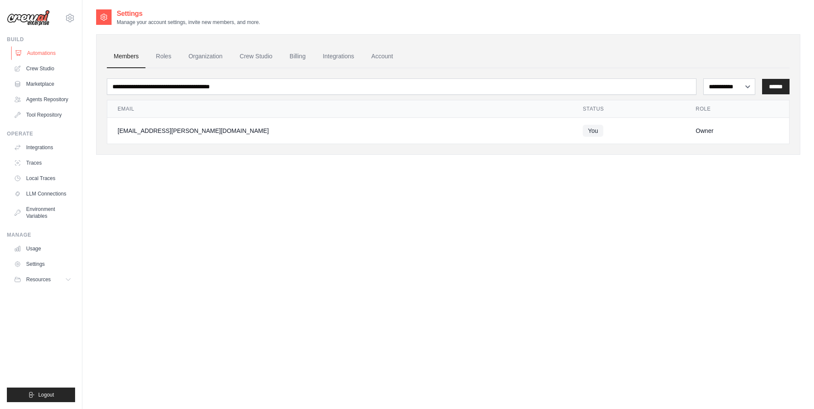
click at [53, 54] on link "Automations" at bounding box center [43, 53] width 65 height 14
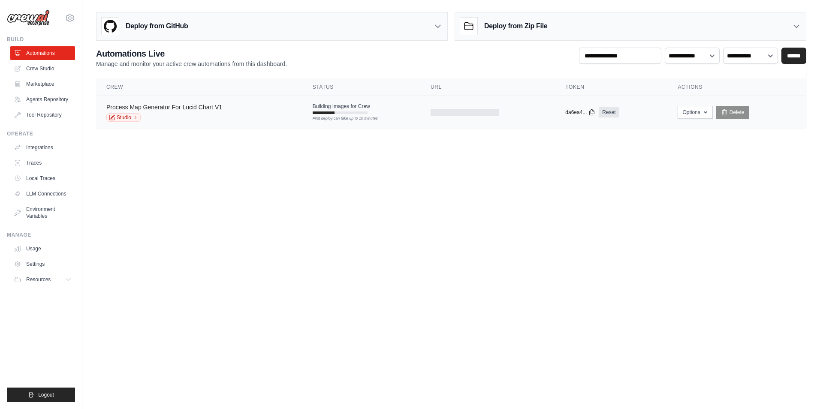
click at [187, 106] on link "Process Map Generator For Lucid Chart V1" at bounding box center [164, 107] width 116 height 7
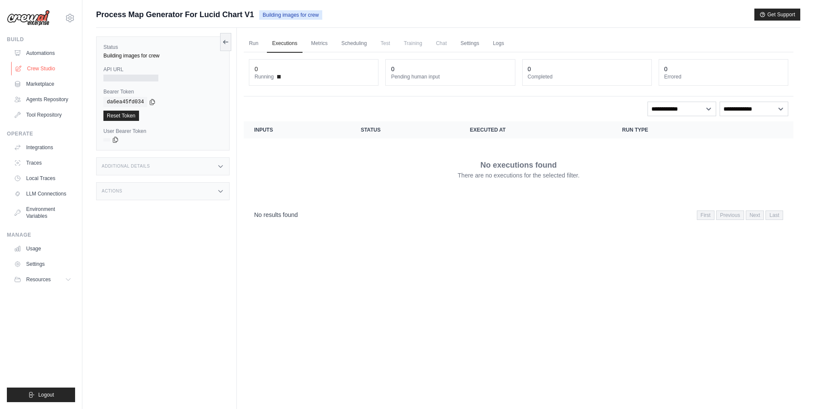
click at [46, 71] on link "Crew Studio" at bounding box center [43, 69] width 65 height 14
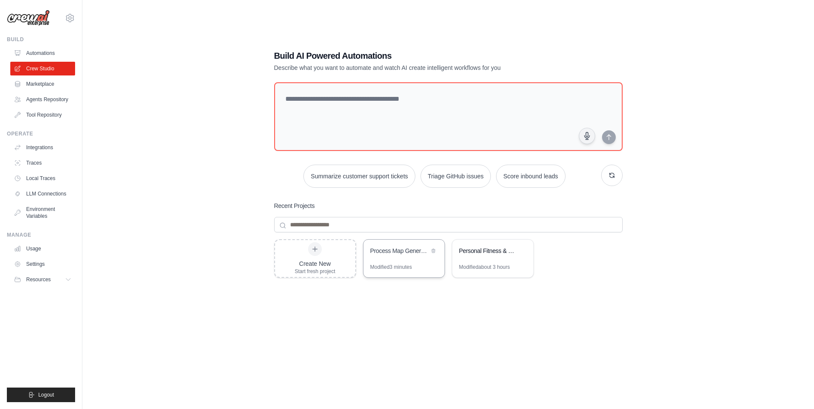
click at [405, 255] on div "Process Map Generator for Lucid Chart" at bounding box center [399, 251] width 59 height 9
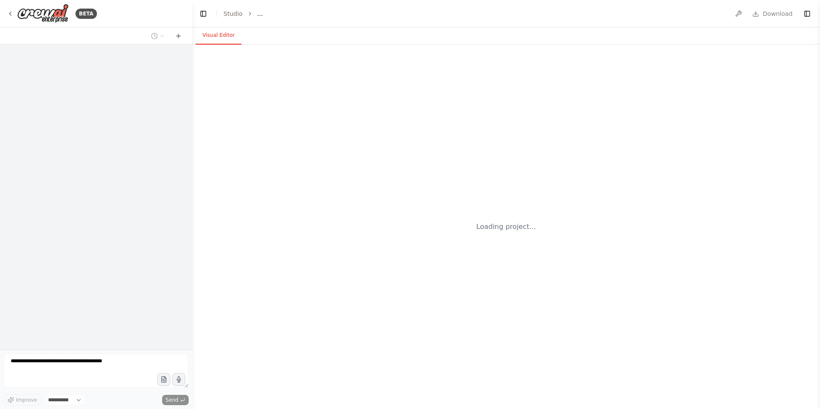
select select "****"
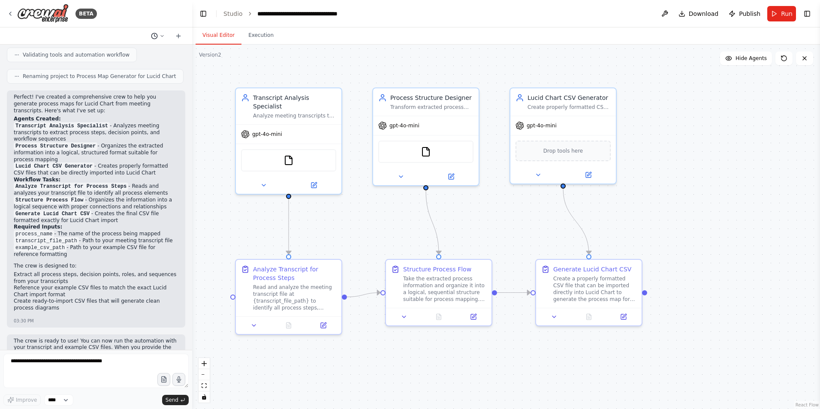
click at [162, 37] on icon at bounding box center [162, 35] width 5 height 5
click at [162, 37] on div at bounding box center [96, 204] width 192 height 409
click at [808, 13] on button "Toggle Right Sidebar" at bounding box center [808, 14] width 12 height 12
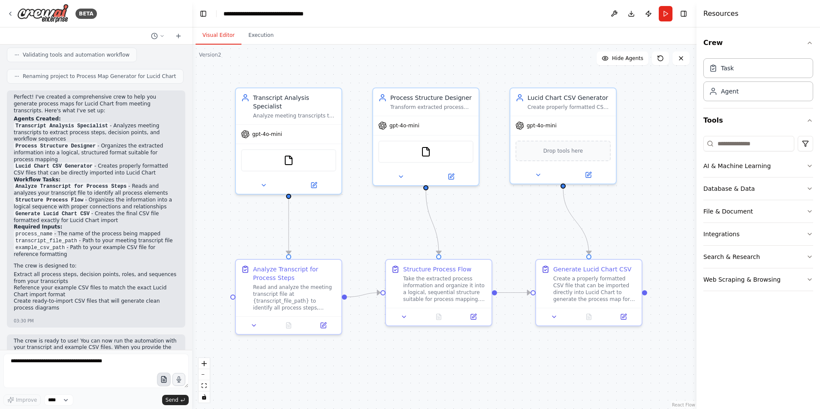
click at [164, 380] on icon "button" at bounding box center [164, 380] width 3 height 0
click at [687, 12] on button "Toggle Right Sidebar" at bounding box center [684, 14] width 12 height 12
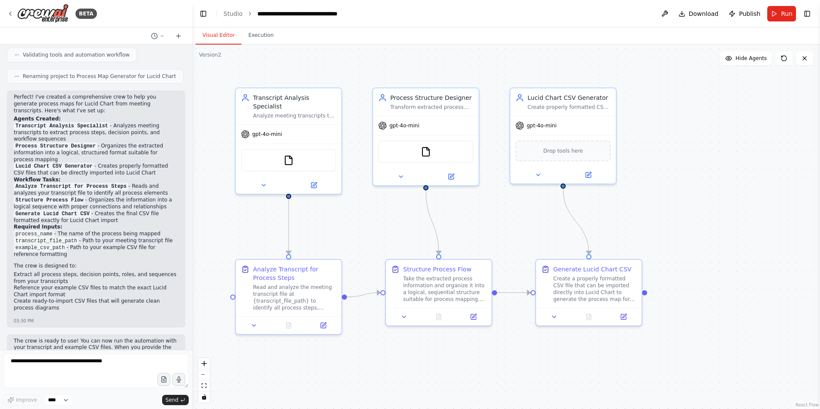
click at [661, 14] on header "**********" at bounding box center [506, 13] width 628 height 27
click at [672, 15] on button at bounding box center [665, 13] width 14 height 15
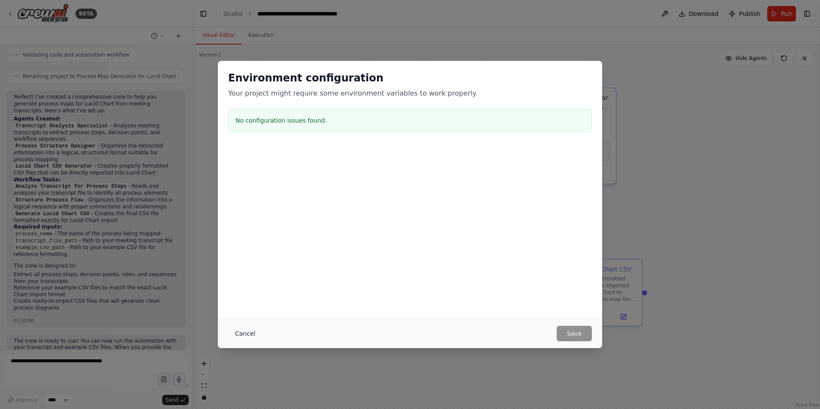
click at [238, 332] on button "Cancel" at bounding box center [245, 333] width 34 height 15
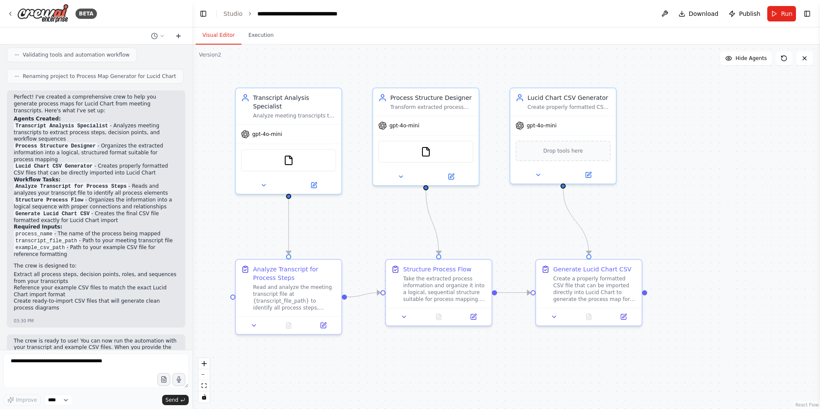
click at [179, 35] on icon at bounding box center [178, 36] width 7 height 7
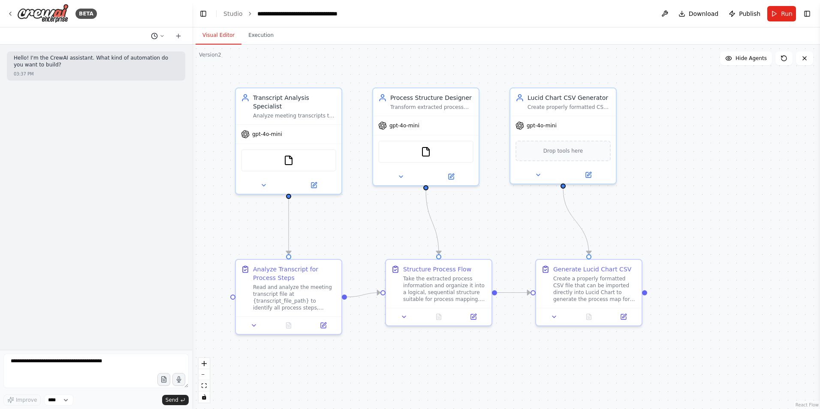
click at [160, 34] on icon at bounding box center [162, 35] width 5 height 5
click at [205, 398] on icon "toggle interactivity" at bounding box center [204, 397] width 4 height 5
click at [108, 69] on span "Set up a crew that helps me create process maps in lucid chart. Specifically, I…" at bounding box center [121, 67] width 56 height 7
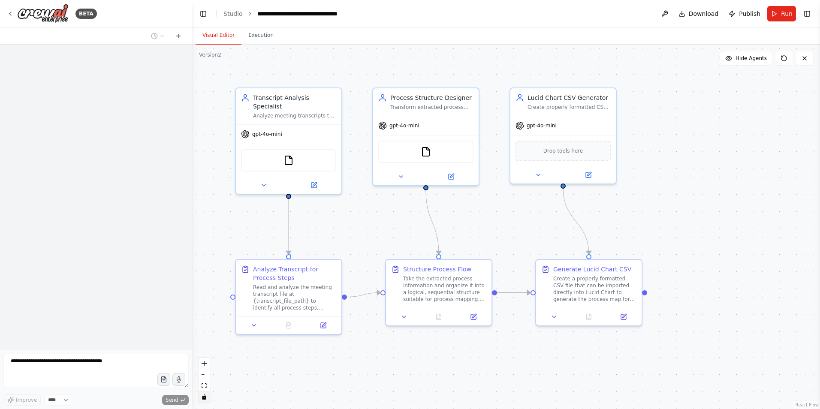
scroll to position [713, 0]
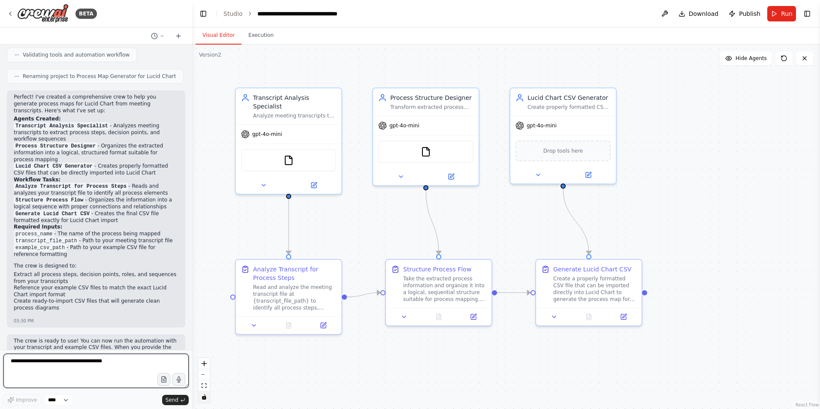
click at [101, 366] on textarea at bounding box center [95, 371] width 185 height 34
type textarea "**********"
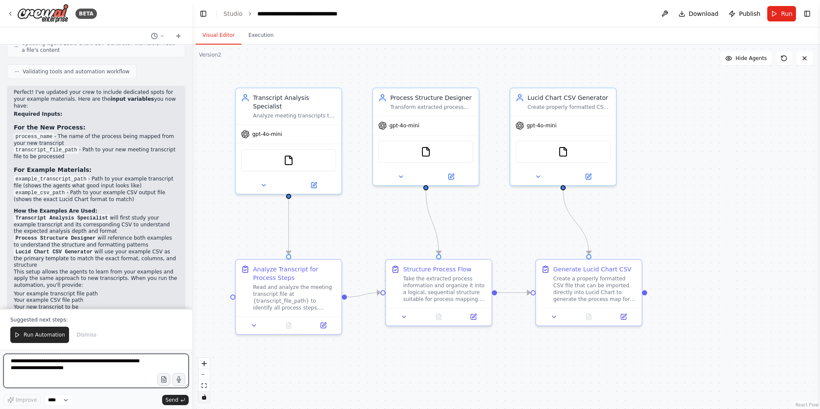
scroll to position [1344, 0]
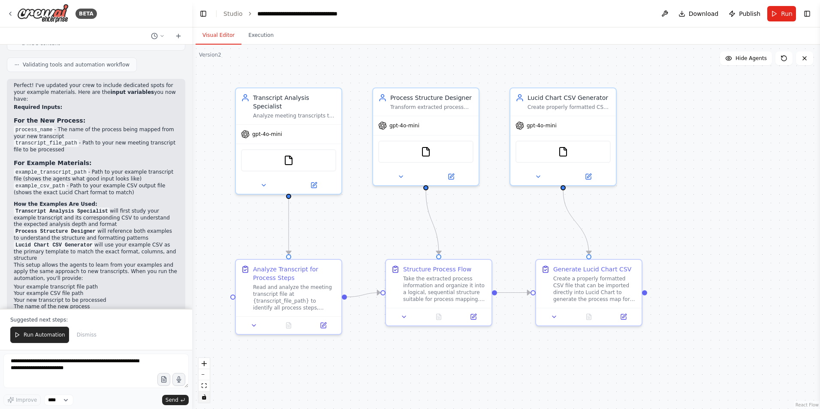
click at [33, 182] on code "example_csv_path" at bounding box center [40, 186] width 53 height 8
click at [41, 169] on code "example_transcript_path" at bounding box center [51, 173] width 75 height 8
click at [272, 151] on div "FileReadTool" at bounding box center [288, 159] width 95 height 22
click at [267, 180] on icon at bounding box center [263, 183] width 7 height 7
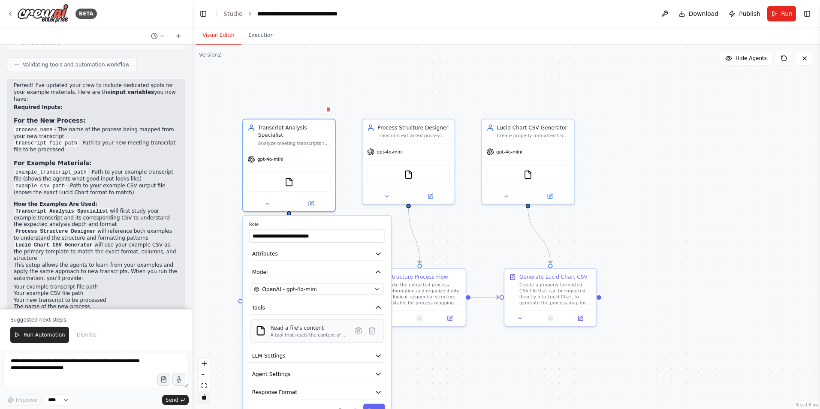
click at [296, 324] on div "Read a file's content A tool that reads the content of a file. To use this tool…" at bounding box center [308, 331] width 77 height 14
click at [354, 327] on icon at bounding box center [358, 331] width 9 height 9
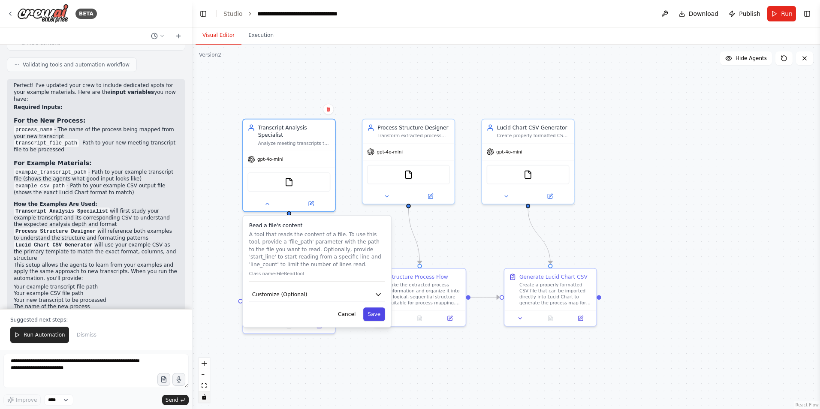
click at [370, 308] on button "Save" at bounding box center [374, 314] width 22 height 13
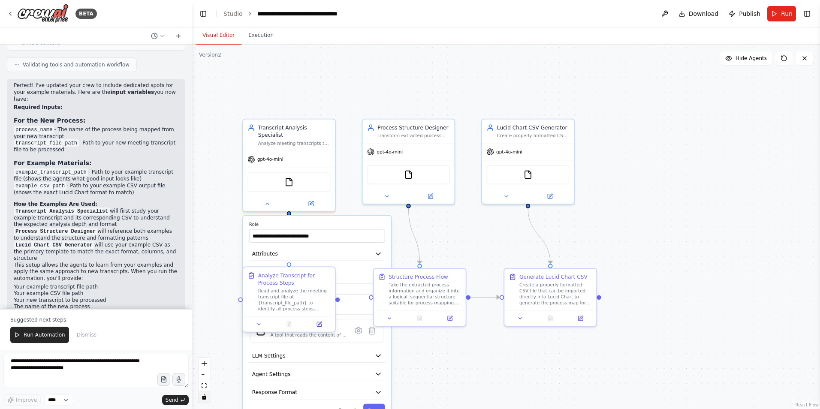
click at [272, 302] on div "Read and analyze the meeting transcript file at {transcript_file_path} to ident…" at bounding box center [294, 300] width 73 height 24
click at [256, 324] on icon at bounding box center [259, 324] width 6 height 6
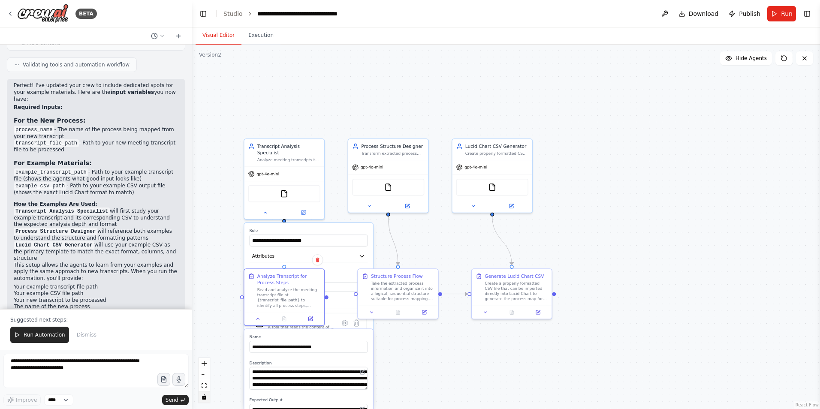
drag, startPoint x: 426, startPoint y: 364, endPoint x: 430, endPoint y: 244, distance: 120.2
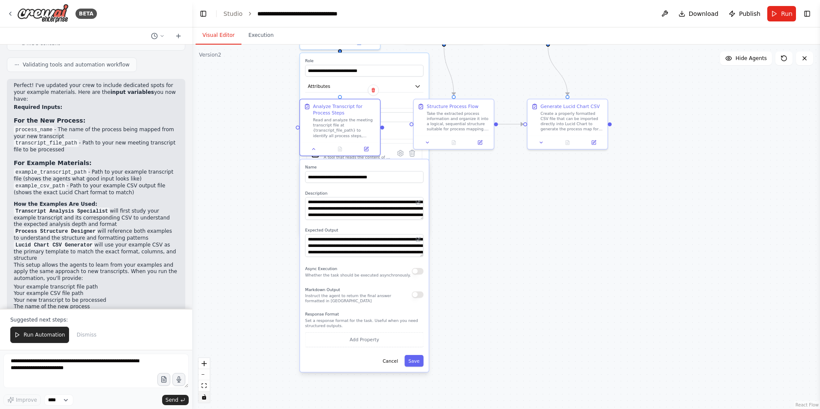
drag, startPoint x: 430, startPoint y: 244, endPoint x: 478, endPoint y: 184, distance: 76.7
click at [478, 184] on div ".deletable-edge-delete-btn { width: 20px; height: 20px; border: 0px solid #ffff…" at bounding box center [506, 227] width 628 height 365
click at [357, 212] on textarea "**********" at bounding box center [365, 208] width 118 height 23
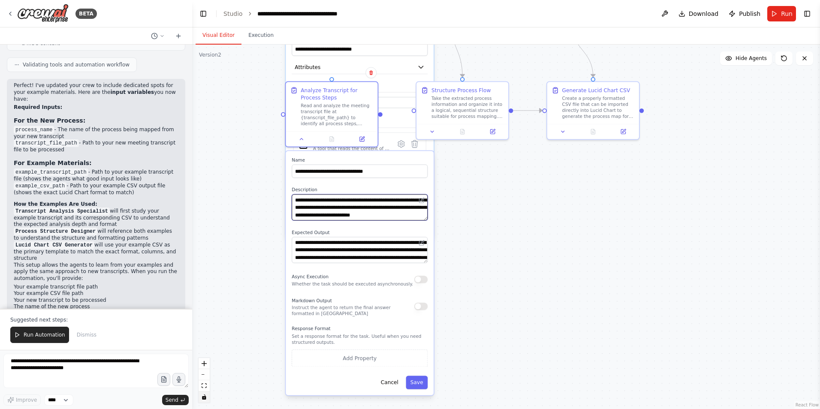
scroll to position [86, 0]
click at [507, 293] on div ".deletable-edge-delete-btn { width: 20px; height: 20px; border: 0px solid #ffff…" at bounding box center [506, 227] width 628 height 365
click at [424, 382] on button "Save" at bounding box center [417, 382] width 22 height 13
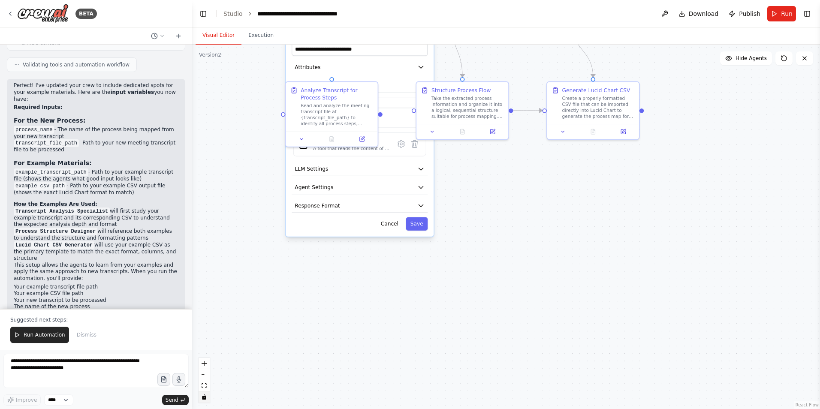
click at [522, 319] on div ".deletable-edge-delete-btn { width: 20px; height: 20px; border: 0px solid #ffff…" at bounding box center [506, 227] width 628 height 365
click at [748, 18] on span "Publish" at bounding box center [749, 13] width 21 height 9
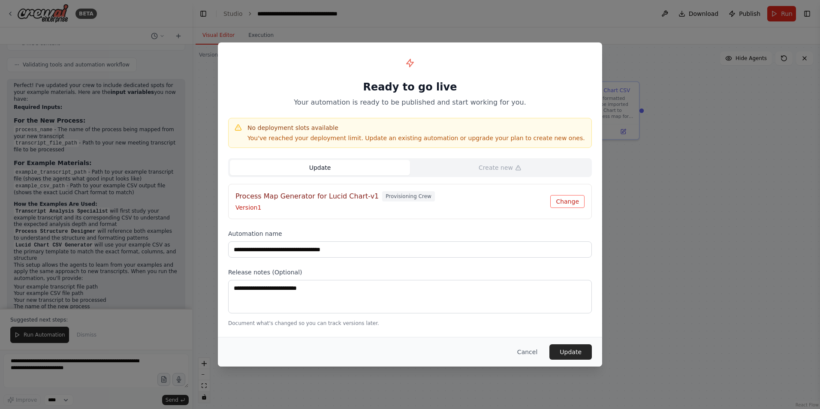
click at [570, 201] on button "Change" at bounding box center [568, 201] width 34 height 13
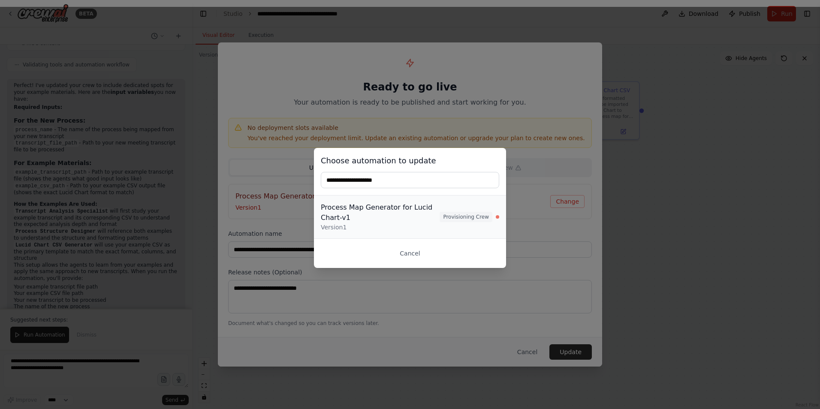
click at [426, 206] on div "Process Map Generator for Lucid Chart-v1" at bounding box center [380, 213] width 119 height 21
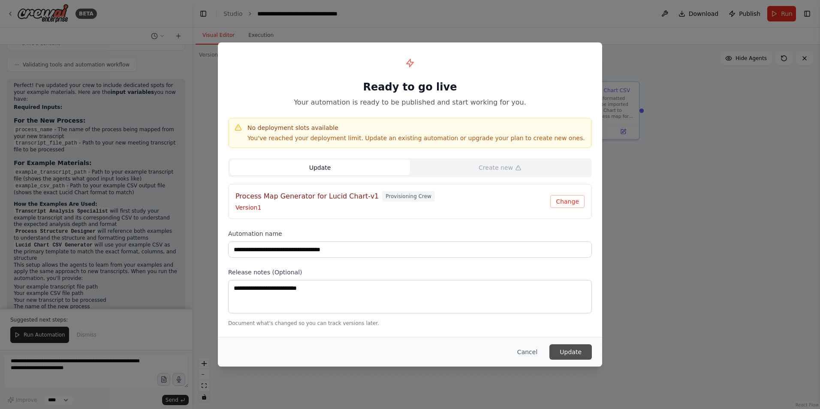
click at [566, 358] on button "Update" at bounding box center [571, 352] width 42 height 15
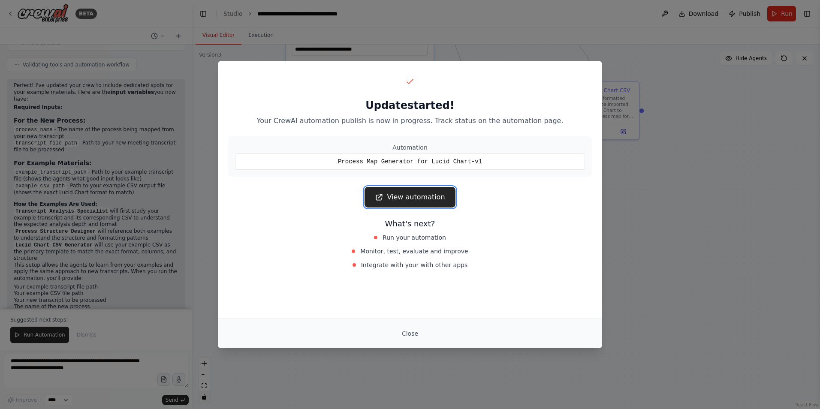
click at [425, 192] on link "View automation" at bounding box center [410, 197] width 91 height 21
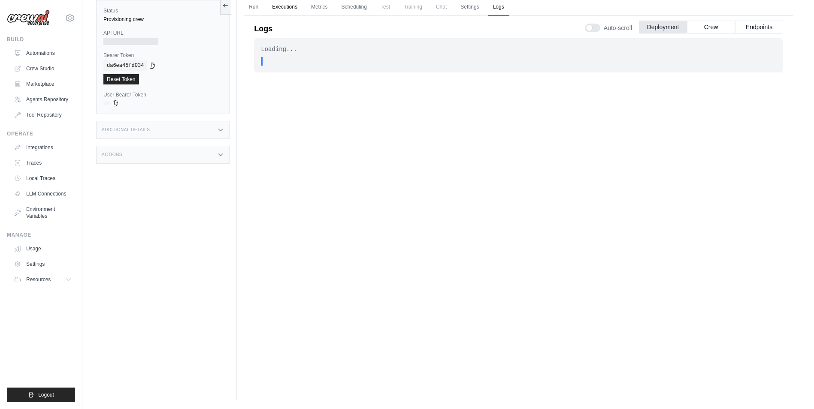
click at [291, 8] on link "Executions" at bounding box center [285, 7] width 36 height 18
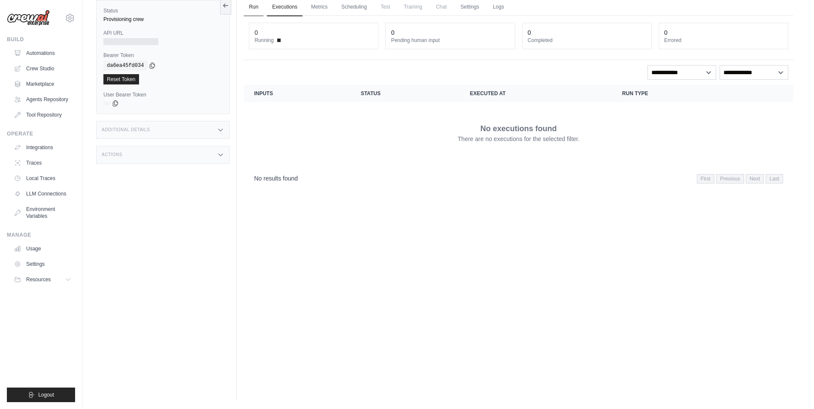
click at [260, 6] on link "Run" at bounding box center [254, 7] width 20 height 18
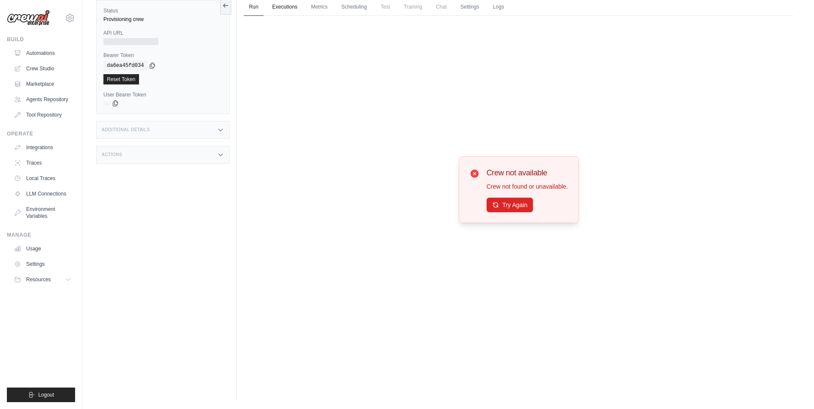
click at [291, 7] on link "Executions" at bounding box center [285, 7] width 36 height 18
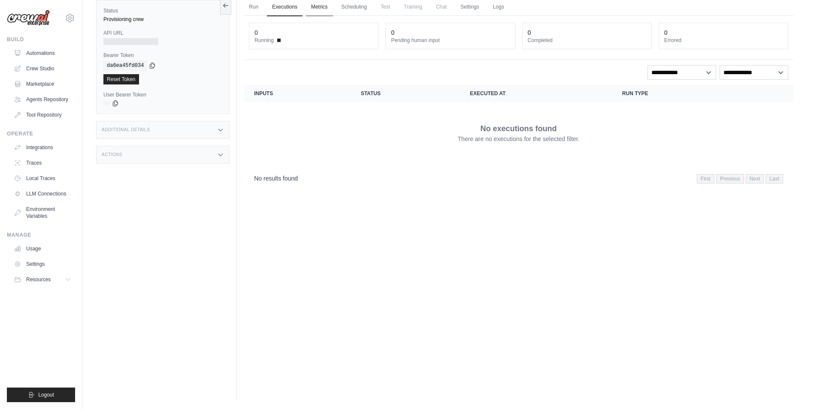
click at [316, 7] on link "Metrics" at bounding box center [319, 7] width 27 height 18
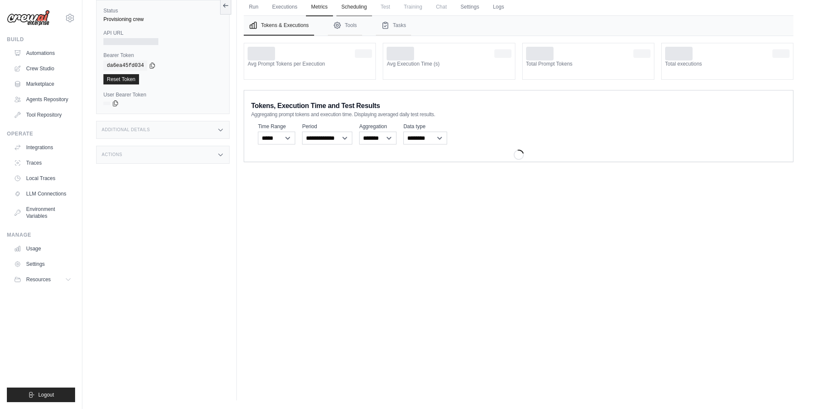
click at [349, 8] on link "Scheduling" at bounding box center [354, 7] width 36 height 18
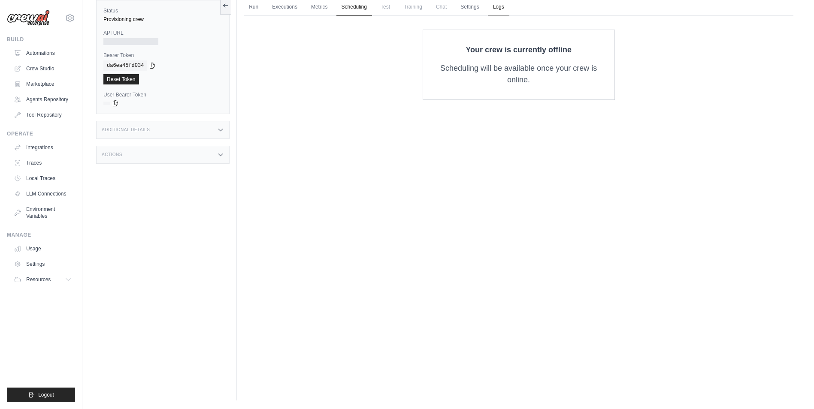
click at [505, 11] on link "Logs" at bounding box center [498, 7] width 21 height 18
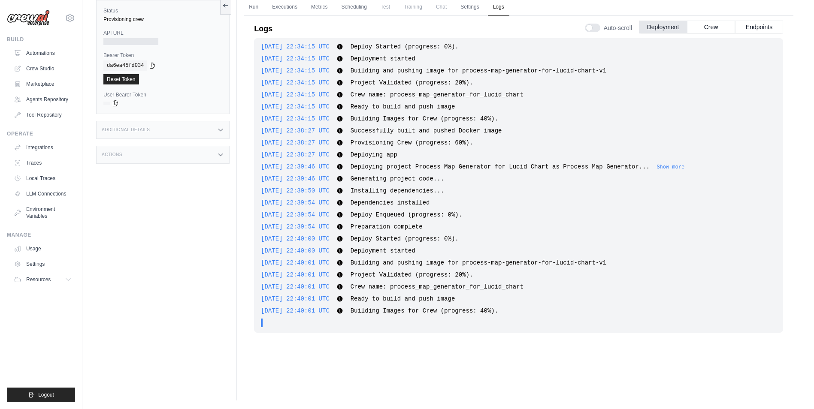
scroll to position [76, 0]
click at [709, 28] on button "Crew" at bounding box center [711, 26] width 48 height 13
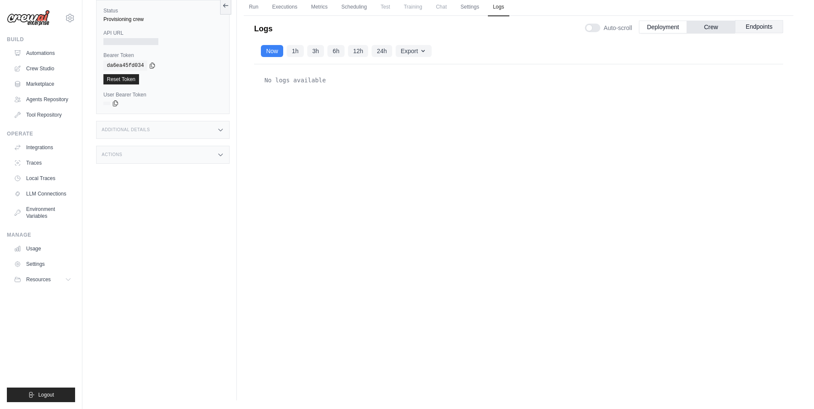
click at [746, 25] on button "Endpoints" at bounding box center [759, 26] width 48 height 13
